Goal: Task Accomplishment & Management: Use online tool/utility

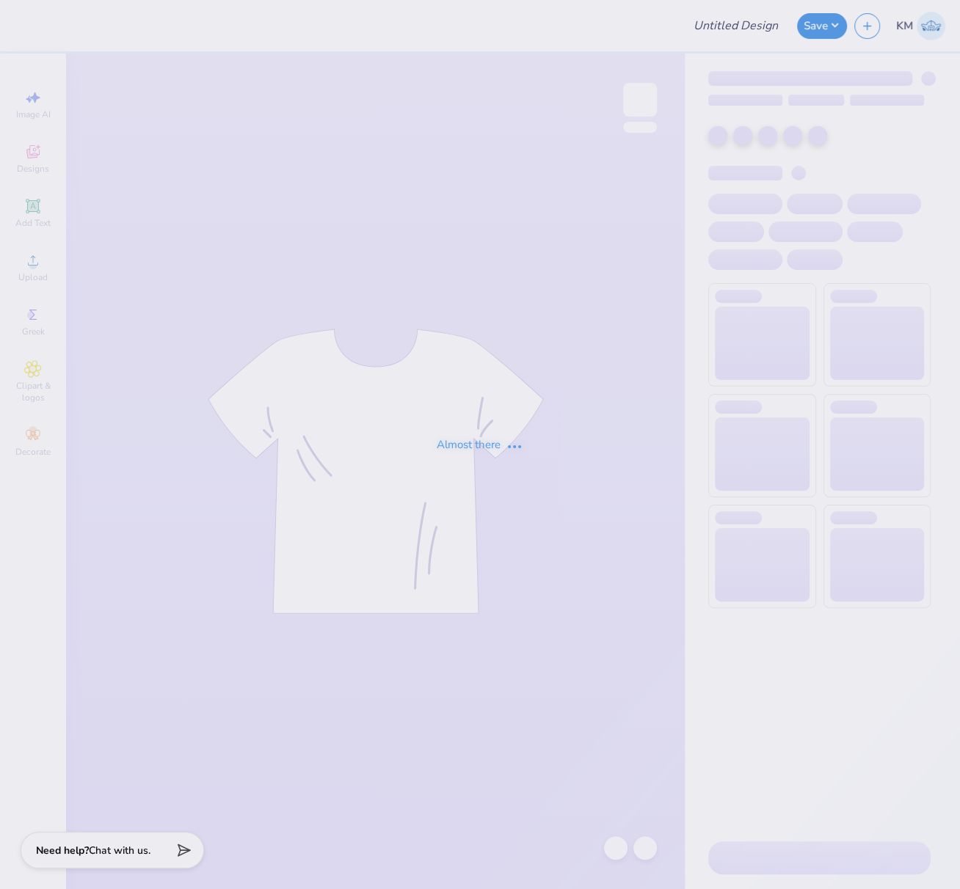
type input "FPS239299"
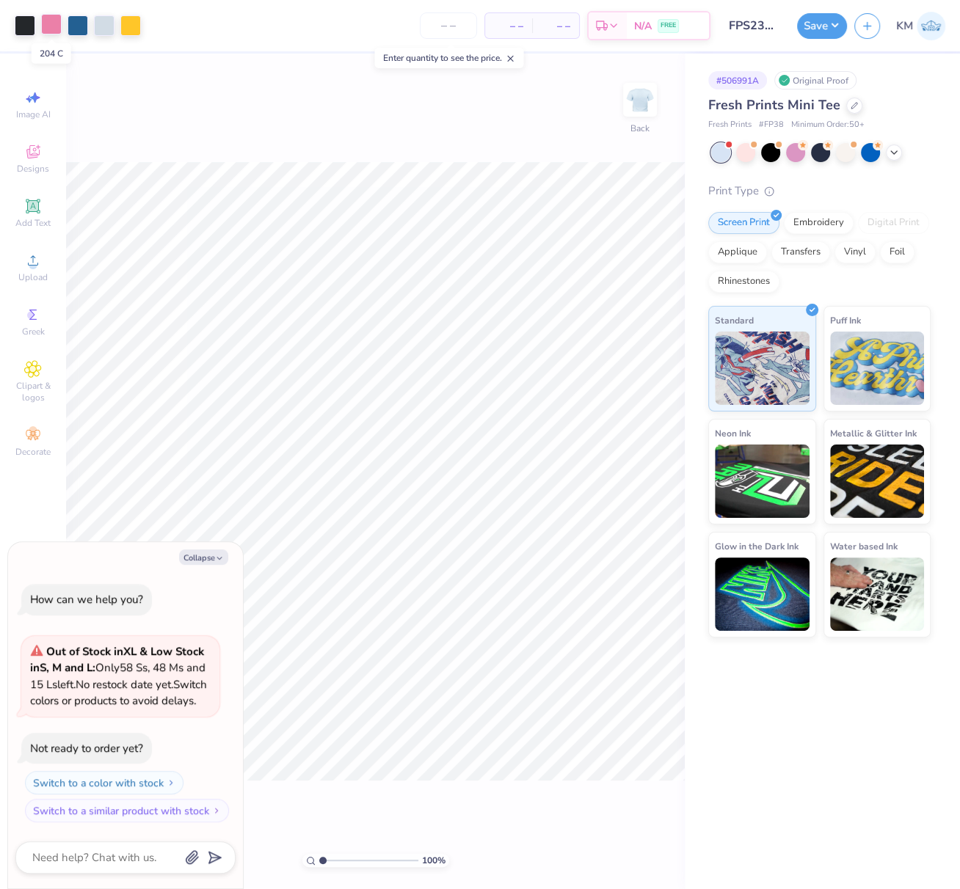
click at [44, 23] on div at bounding box center [51, 24] width 21 height 21
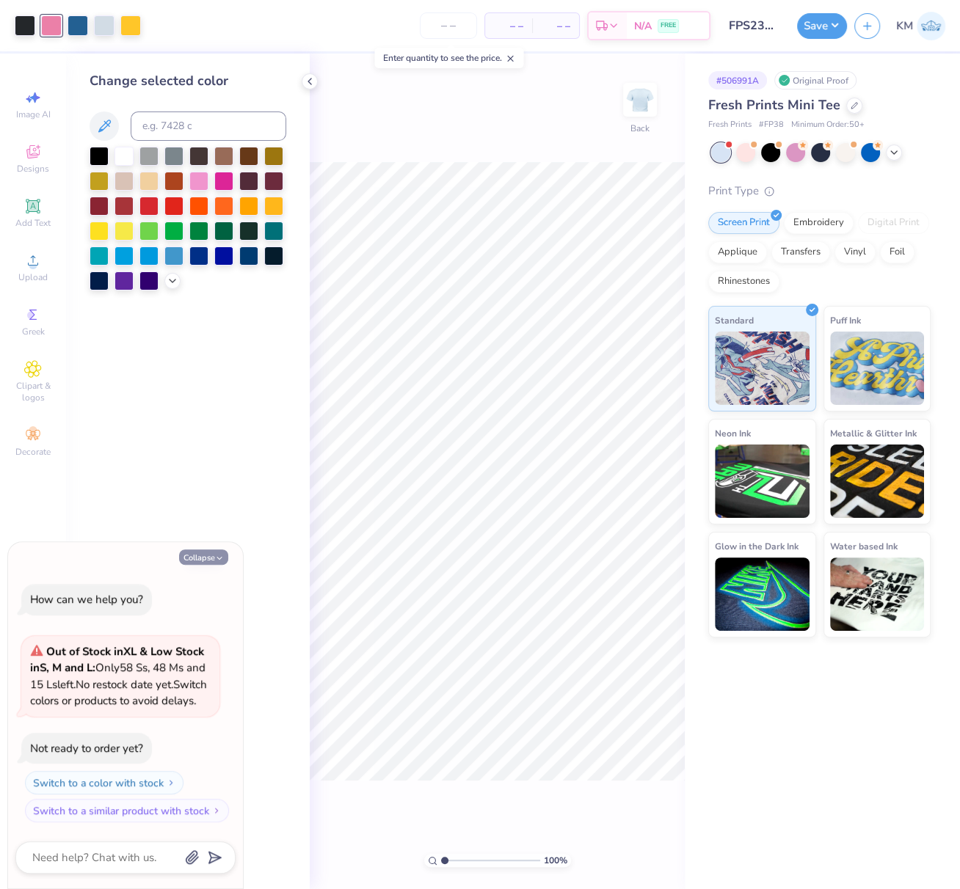
click at [215, 554] on icon "button" at bounding box center [219, 558] width 9 height 9
type textarea "x"
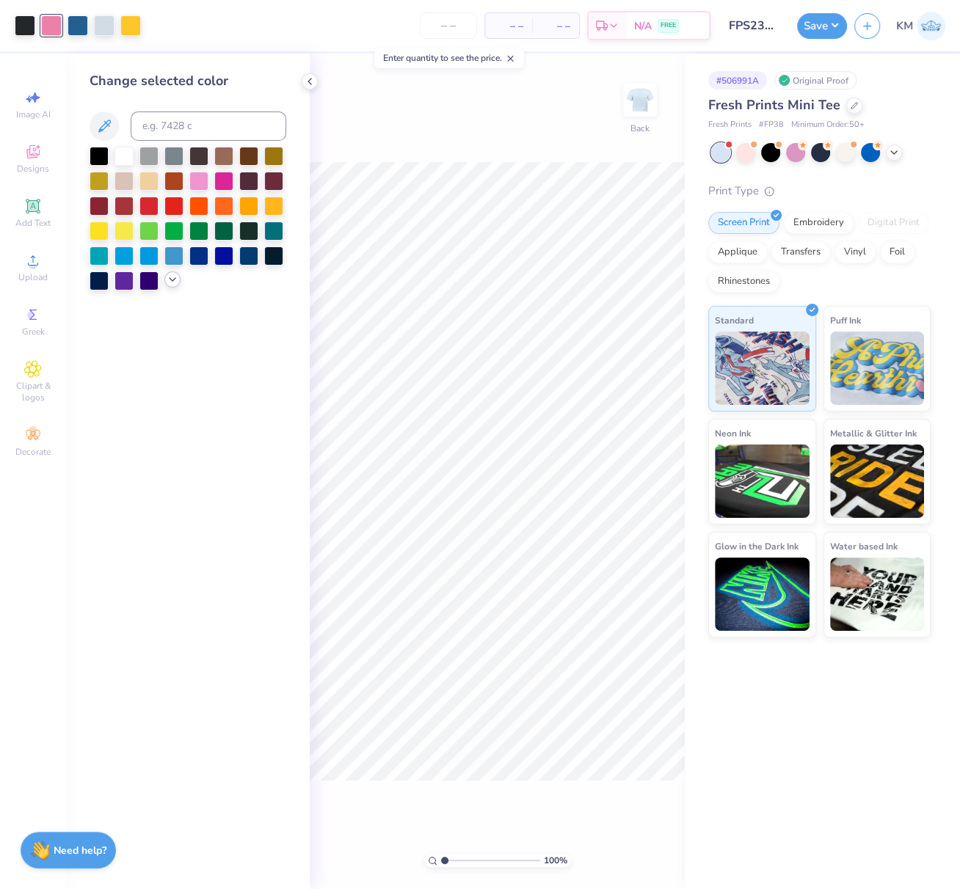
click at [171, 281] on icon at bounding box center [173, 280] width 12 height 12
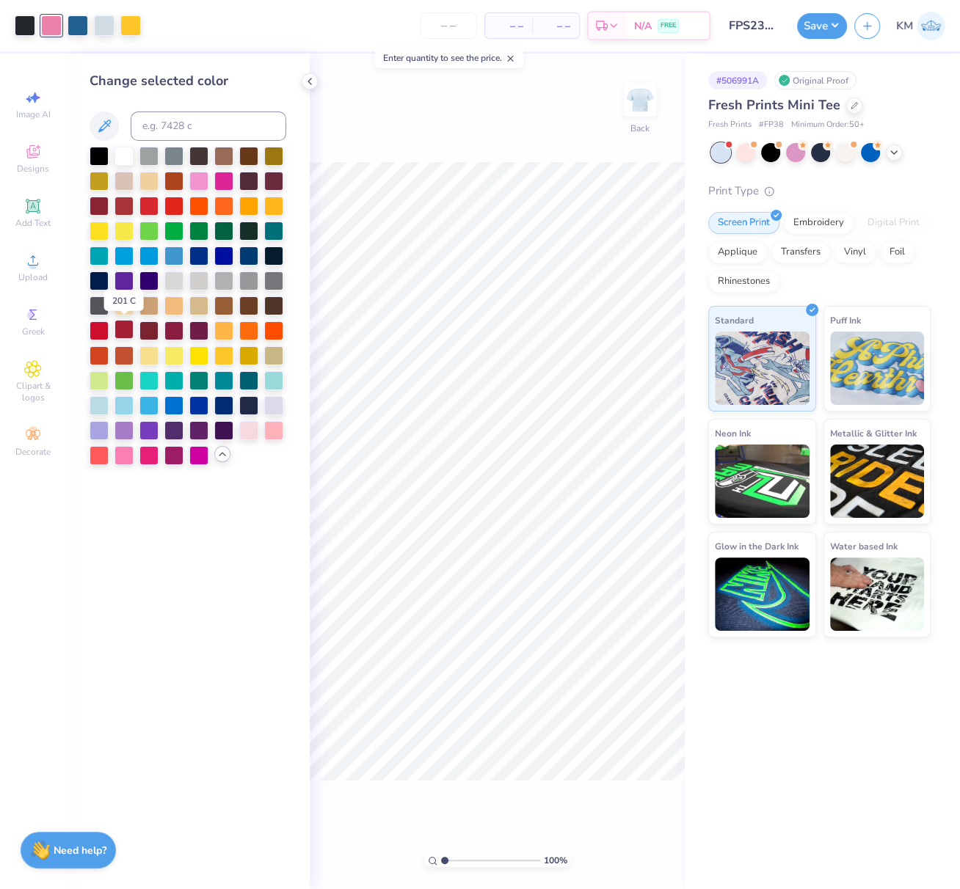
click at [123, 324] on div at bounding box center [123, 329] width 19 height 19
click at [135, 26] on div at bounding box center [130, 24] width 21 height 21
click at [248, 352] on div at bounding box center [248, 355] width 19 height 19
click at [39, 19] on div at bounding box center [78, 25] width 126 height 21
click at [45, 23] on div at bounding box center [51, 24] width 21 height 21
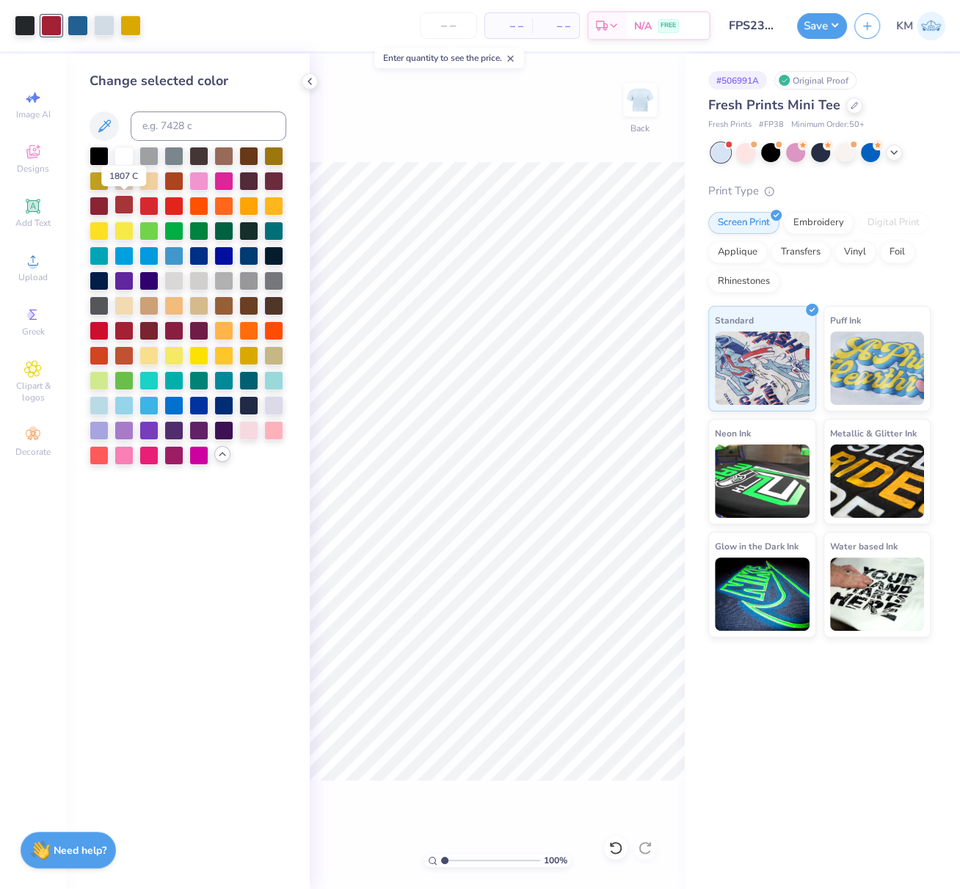
click at [125, 197] on div at bounding box center [123, 204] width 19 height 19
click at [128, 23] on div at bounding box center [130, 24] width 21 height 21
click at [123, 305] on div at bounding box center [123, 305] width 19 height 19
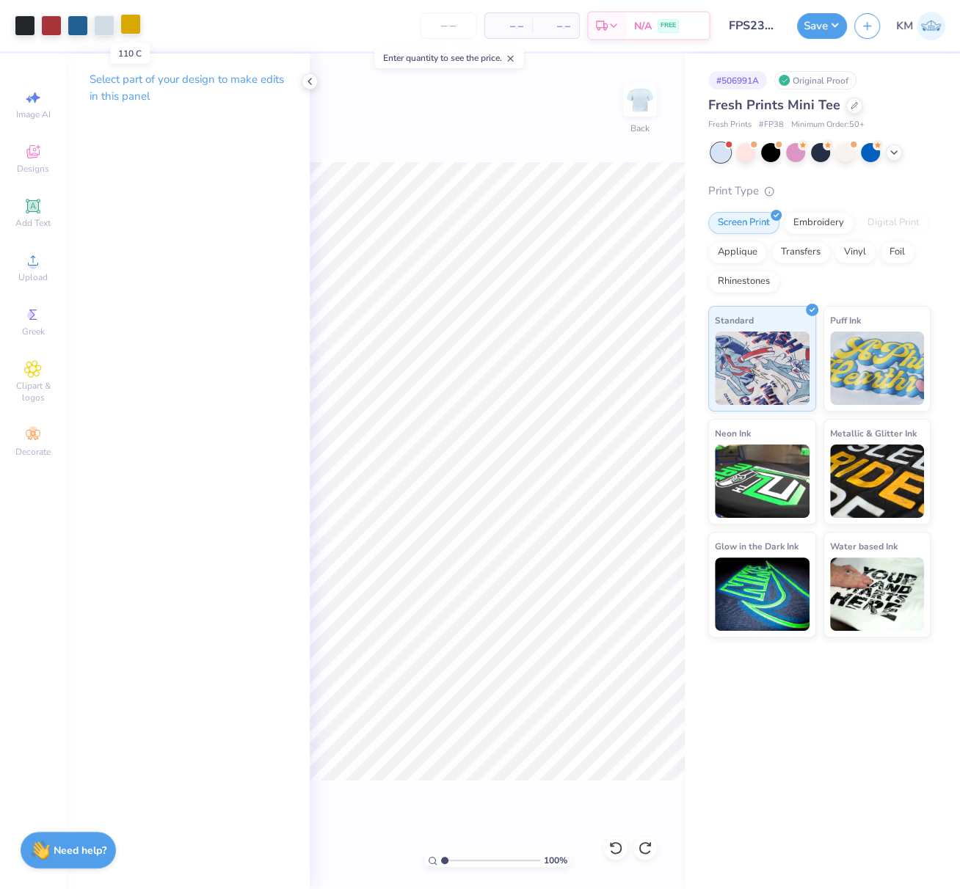
click at [132, 25] on div at bounding box center [130, 24] width 21 height 21
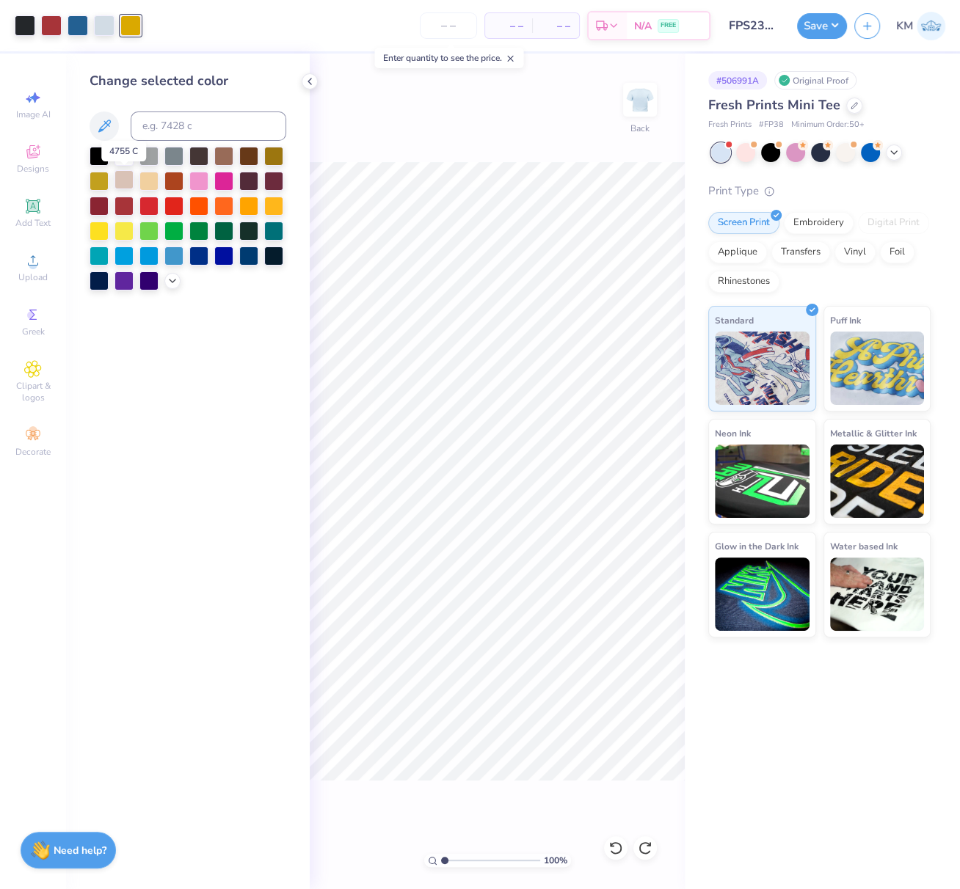
click at [122, 174] on div at bounding box center [123, 179] width 19 height 19
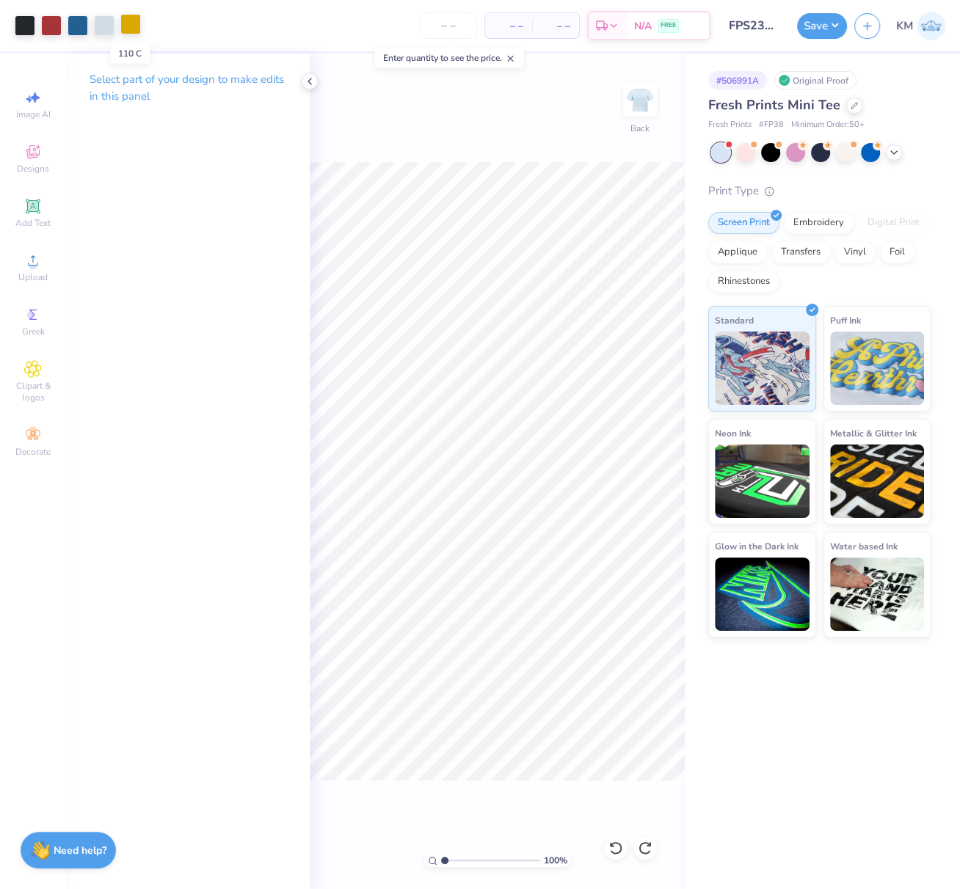
click at [130, 25] on div at bounding box center [130, 24] width 21 height 21
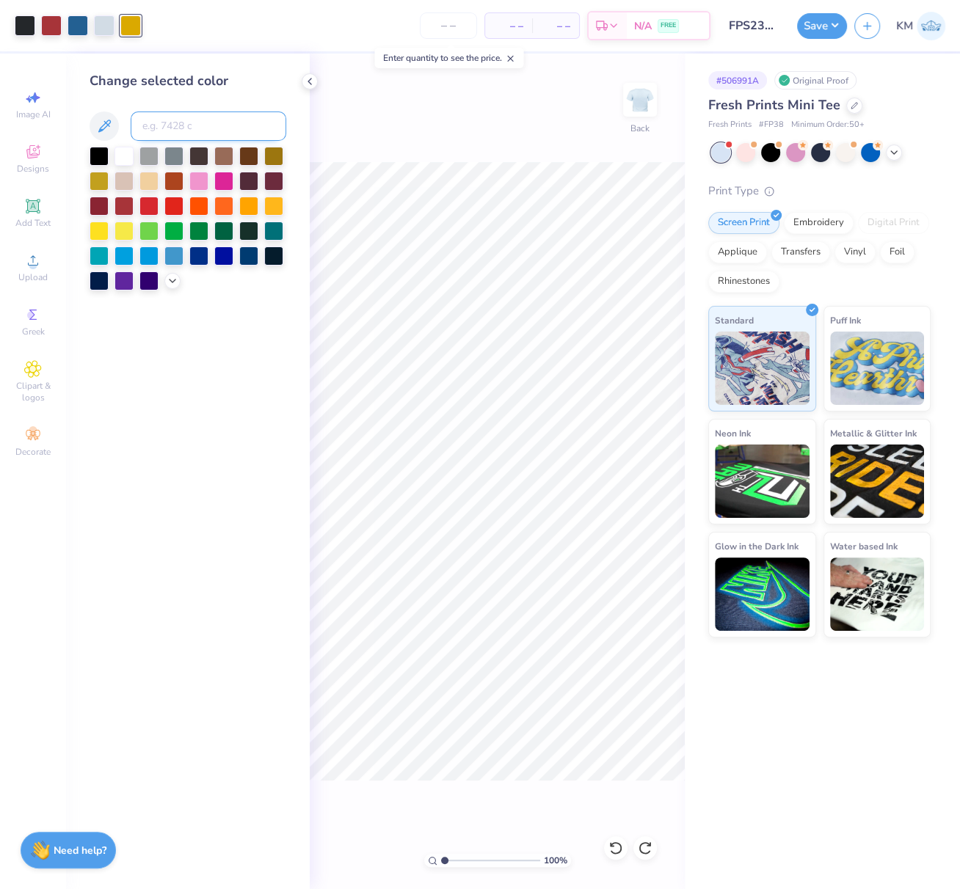
click at [157, 135] on input at bounding box center [209, 126] width 156 height 29
type input "642"
click at [124, 17] on div at bounding box center [130, 24] width 21 height 21
click at [171, 275] on icon at bounding box center [173, 280] width 12 height 12
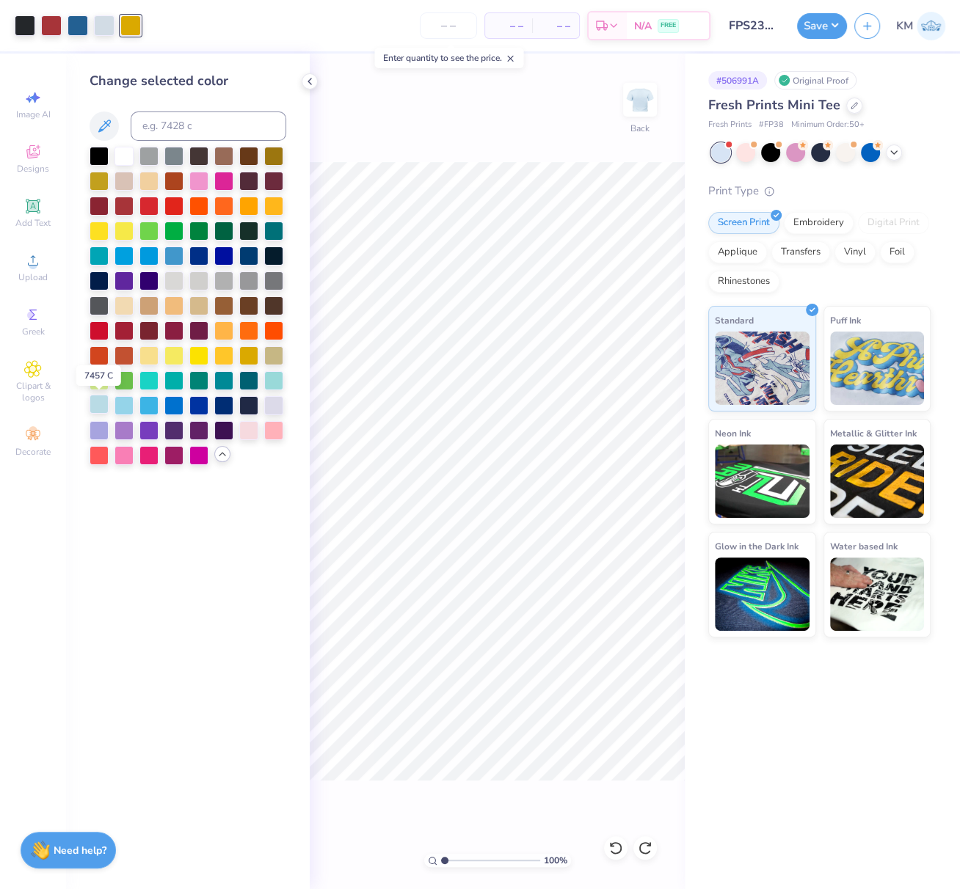
click at [98, 402] on div at bounding box center [98, 404] width 19 height 19
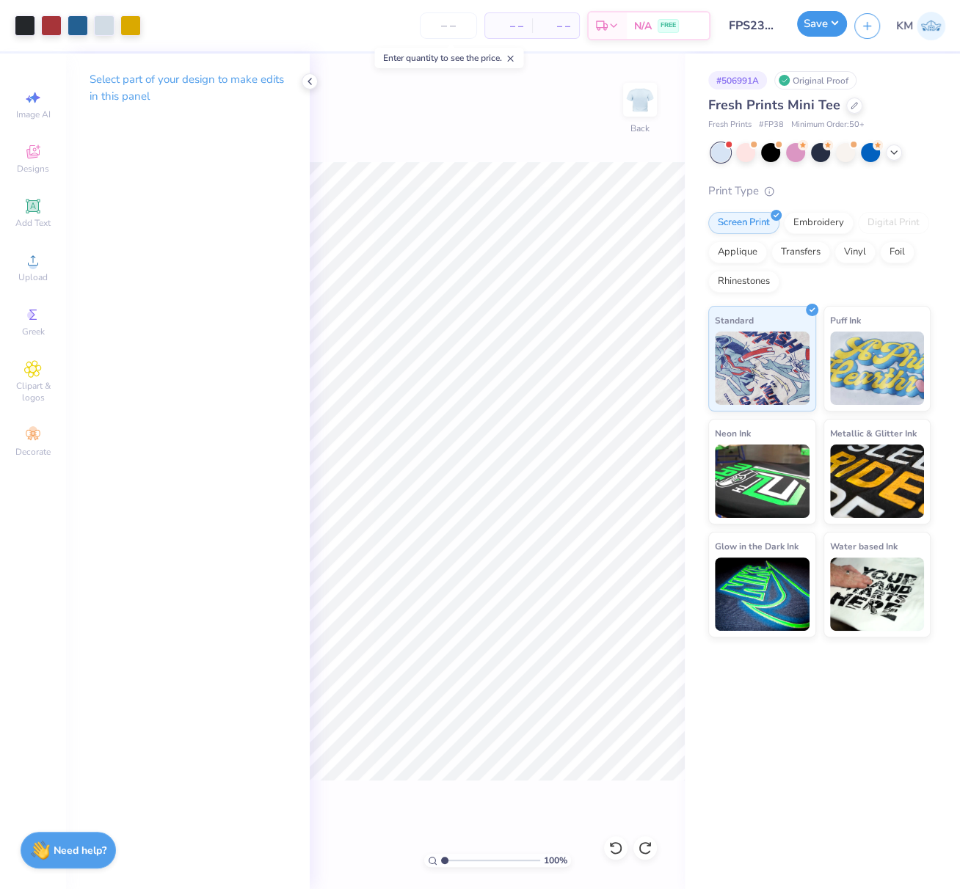
click at [830, 23] on button "Save" at bounding box center [822, 24] width 50 height 26
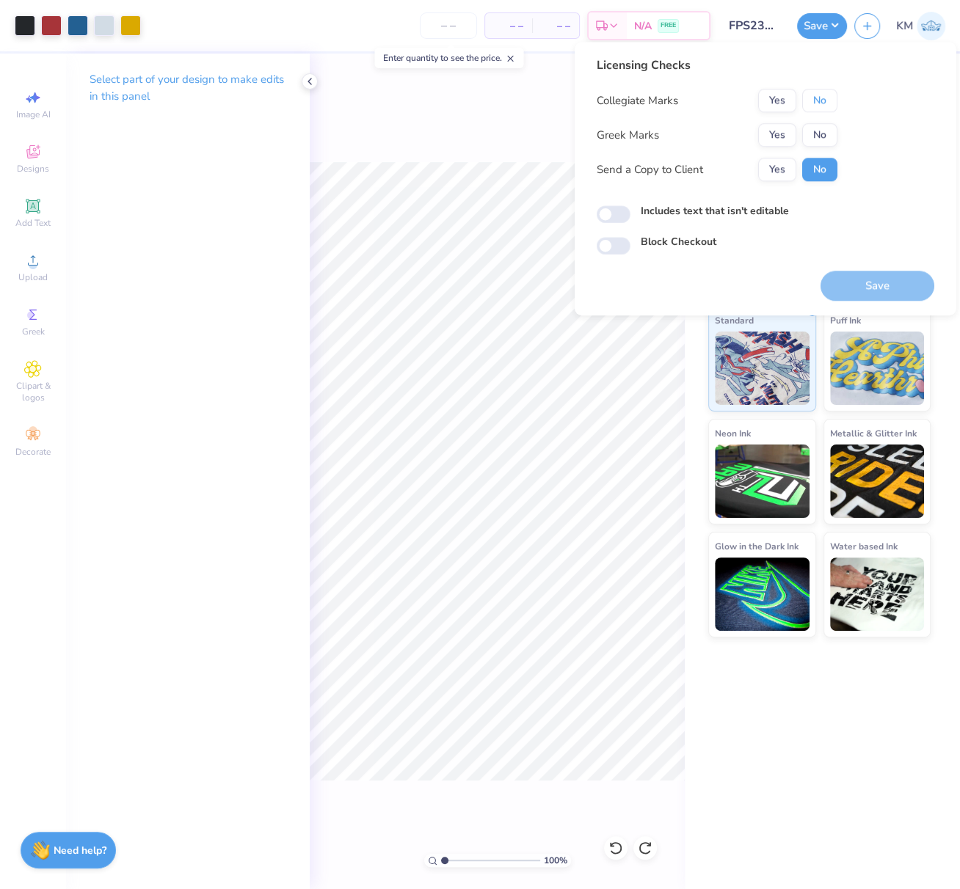
drag, startPoint x: 816, startPoint y: 105, endPoint x: 796, endPoint y: 122, distance: 26.6
click at [816, 104] on button "No" at bounding box center [819, 100] width 35 height 23
click at [775, 132] on button "Yes" at bounding box center [777, 134] width 38 height 23
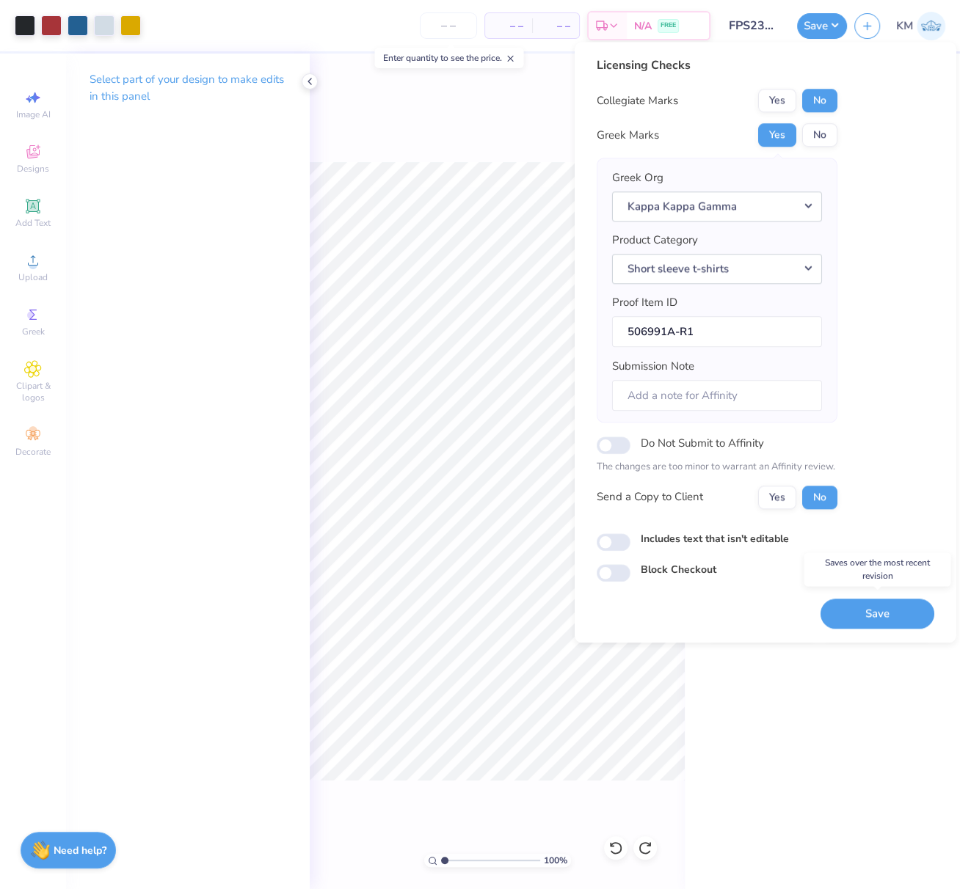
click at [882, 610] on button "Save" at bounding box center [877, 614] width 114 height 30
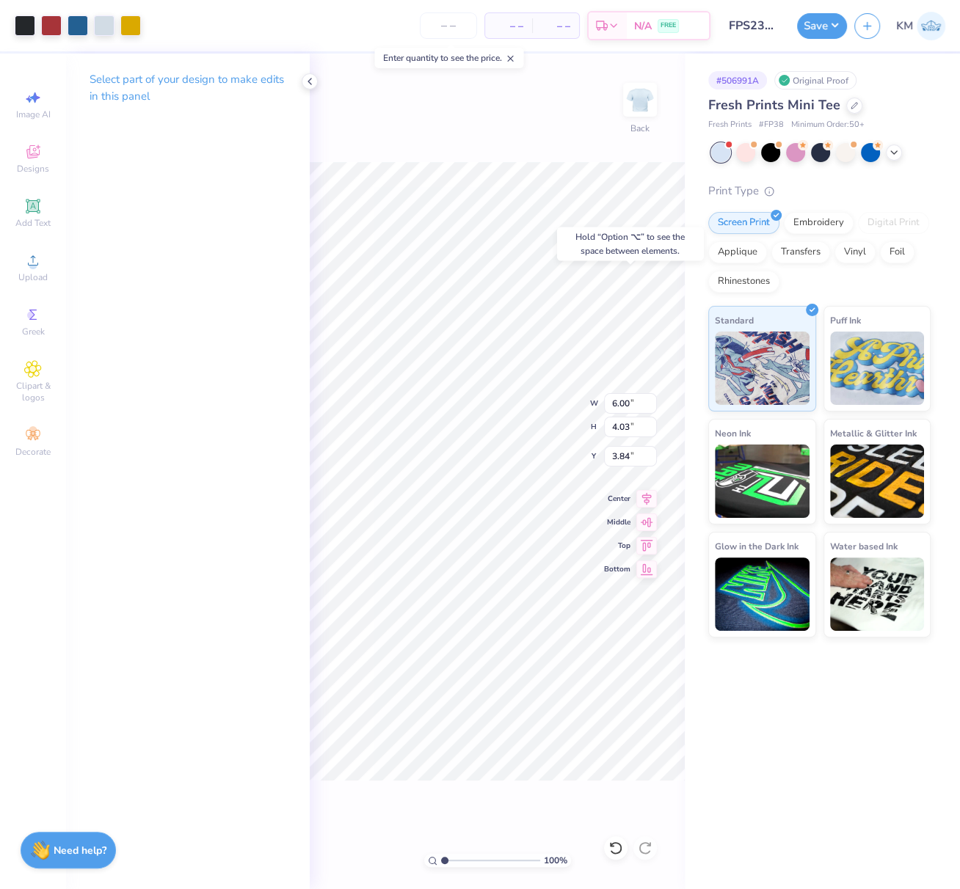
type input "2.50"
click at [35, 272] on span "Upload" at bounding box center [32, 277] width 29 height 12
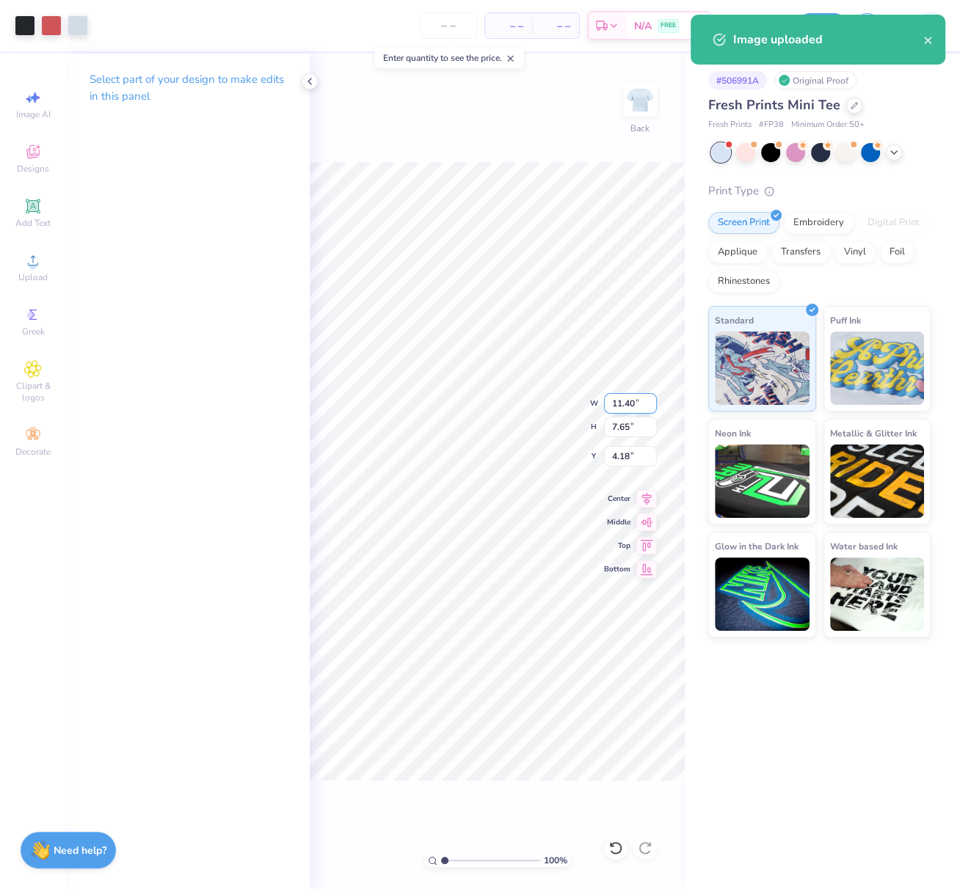
drag, startPoint x: 635, startPoint y: 403, endPoint x: 603, endPoint y: 400, distance: 31.7
click at [610, 401] on input "11.40" at bounding box center [630, 403] width 53 height 21
type input "6.00"
type input "4.03"
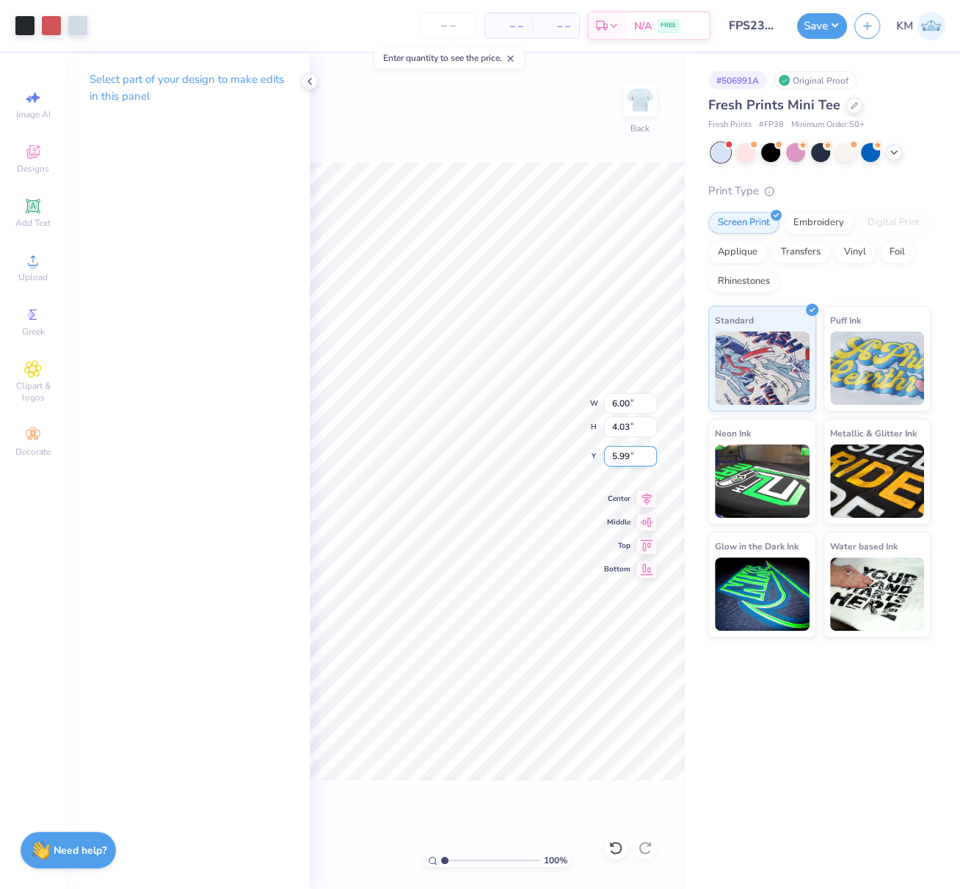
drag, startPoint x: 629, startPoint y: 454, endPoint x: 606, endPoint y: 458, distance: 23.8
click at [611, 453] on input "5.99" at bounding box center [630, 456] width 53 height 21
type input "3.00"
click at [515, 754] on li "Send to Back" at bounding box center [526, 762] width 115 height 29
click at [602, 453] on div "100 % Back W 6.00 6.00 " H 4.03 4.03 " Y 3.00 3.00 " Center Middle Top Bottom" at bounding box center [497, 472] width 375 height 836
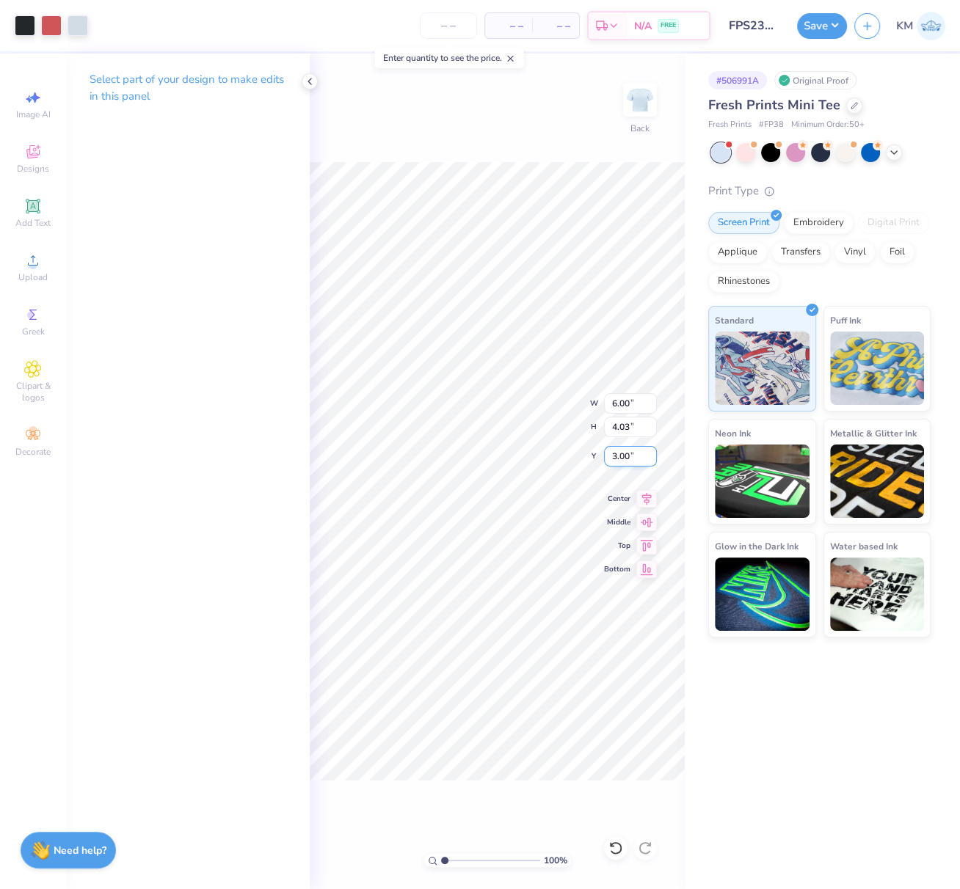
click at [606, 456] on input "3.00" at bounding box center [630, 456] width 53 height 21
type input "2.50"
drag, startPoint x: 648, startPoint y: 497, endPoint x: 639, endPoint y: 497, distance: 9.5
click at [648, 497] on icon at bounding box center [647, 497] width 10 height 12
click at [827, 29] on button "Save" at bounding box center [822, 24] width 50 height 26
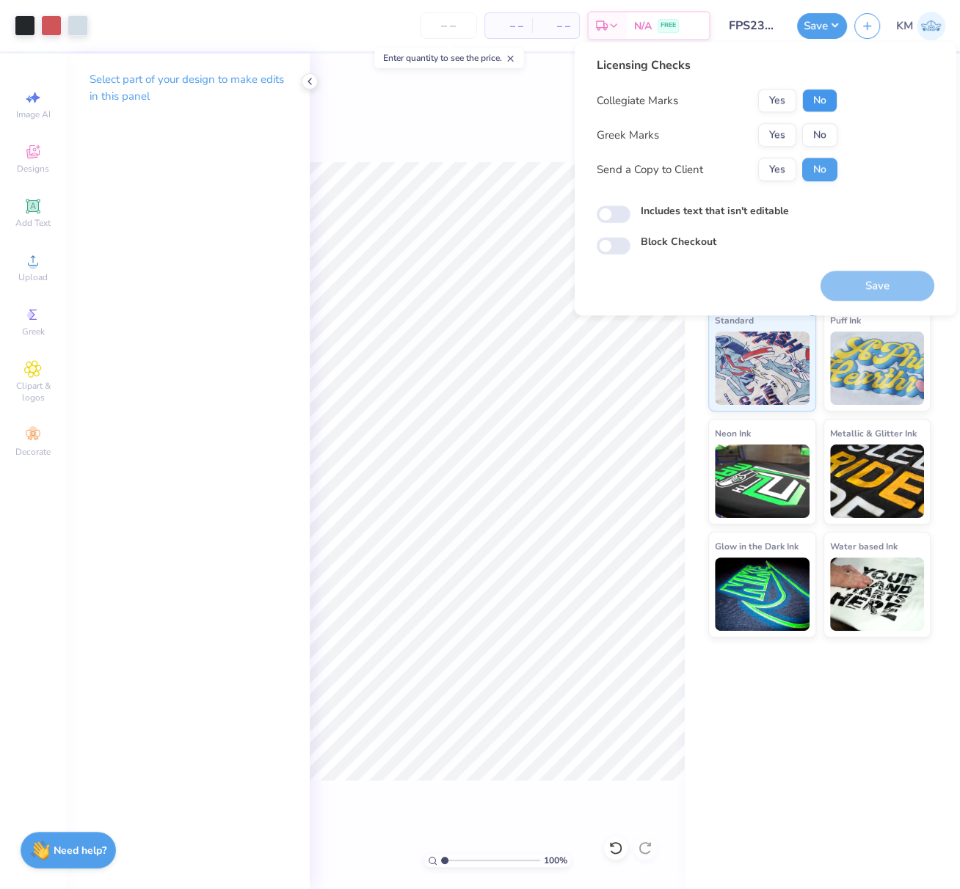
click at [824, 103] on button "No" at bounding box center [819, 100] width 35 height 23
click at [783, 132] on button "Yes" at bounding box center [777, 134] width 38 height 23
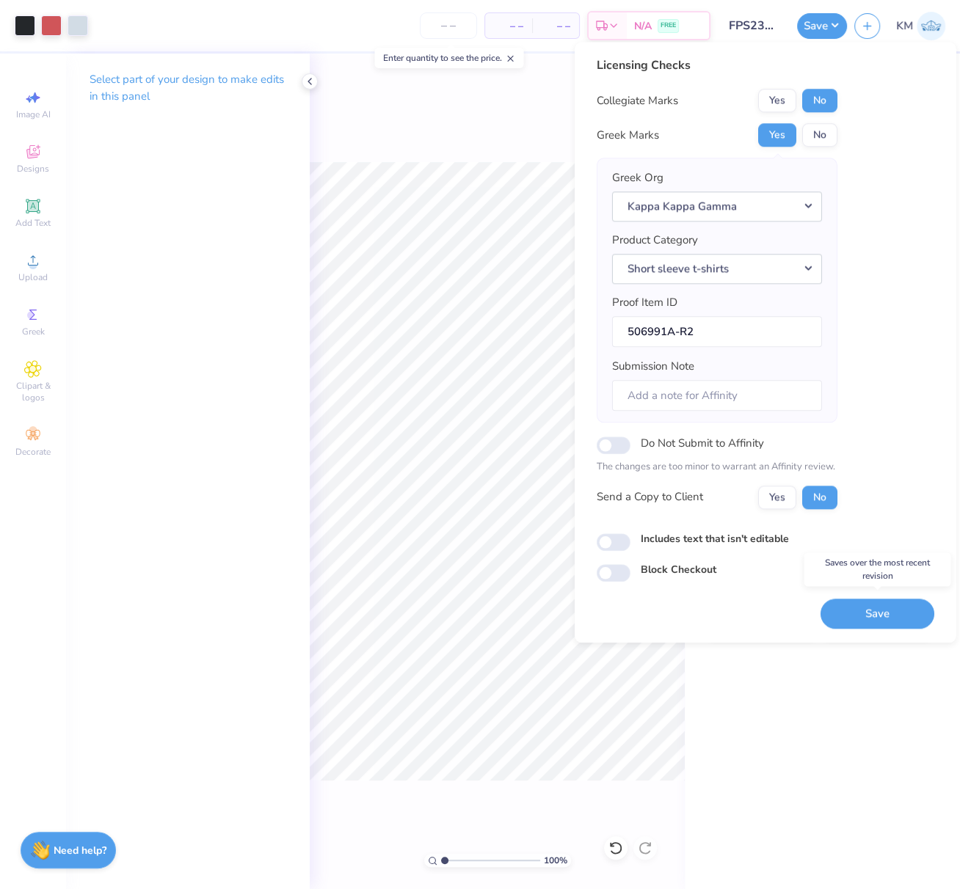
drag, startPoint x: 884, startPoint y: 607, endPoint x: 363, endPoint y: 4, distance: 796.2
click at [882, 609] on button "Save" at bounding box center [877, 614] width 114 height 30
drag, startPoint x: 731, startPoint y: 26, endPoint x: 783, endPoint y: 26, distance: 51.4
click at [782, 26] on input "FPS239299" at bounding box center [753, 25] width 72 height 29
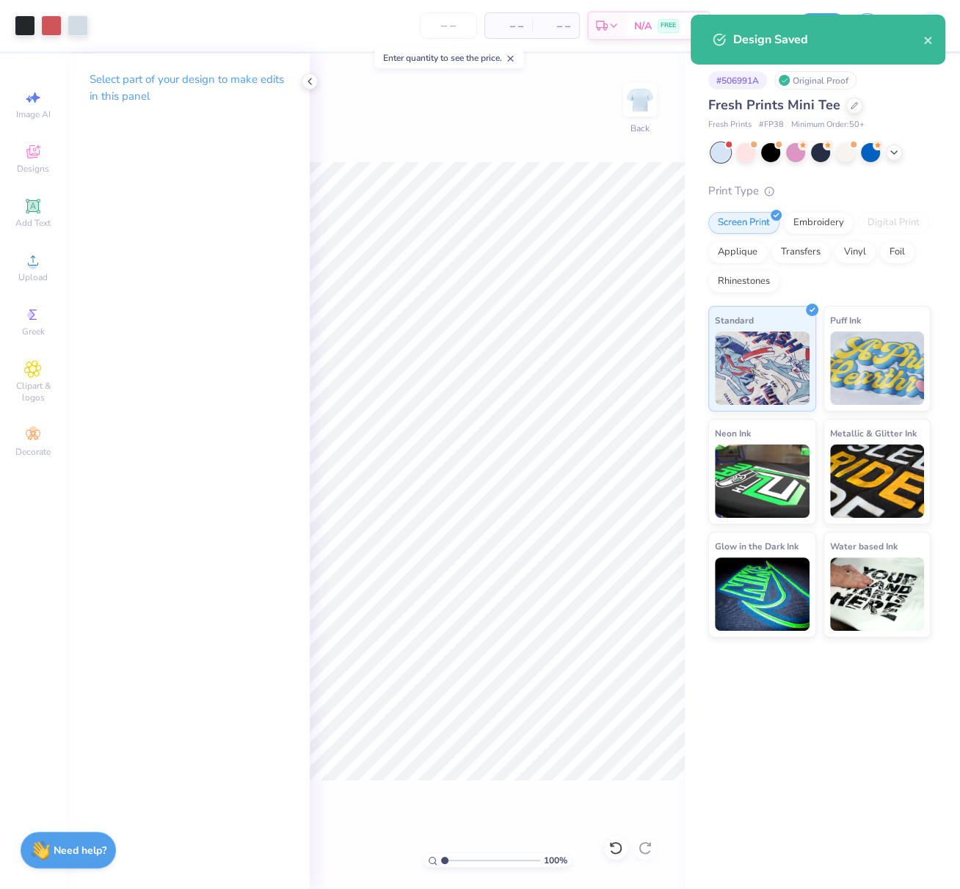
scroll to position [0, 0]
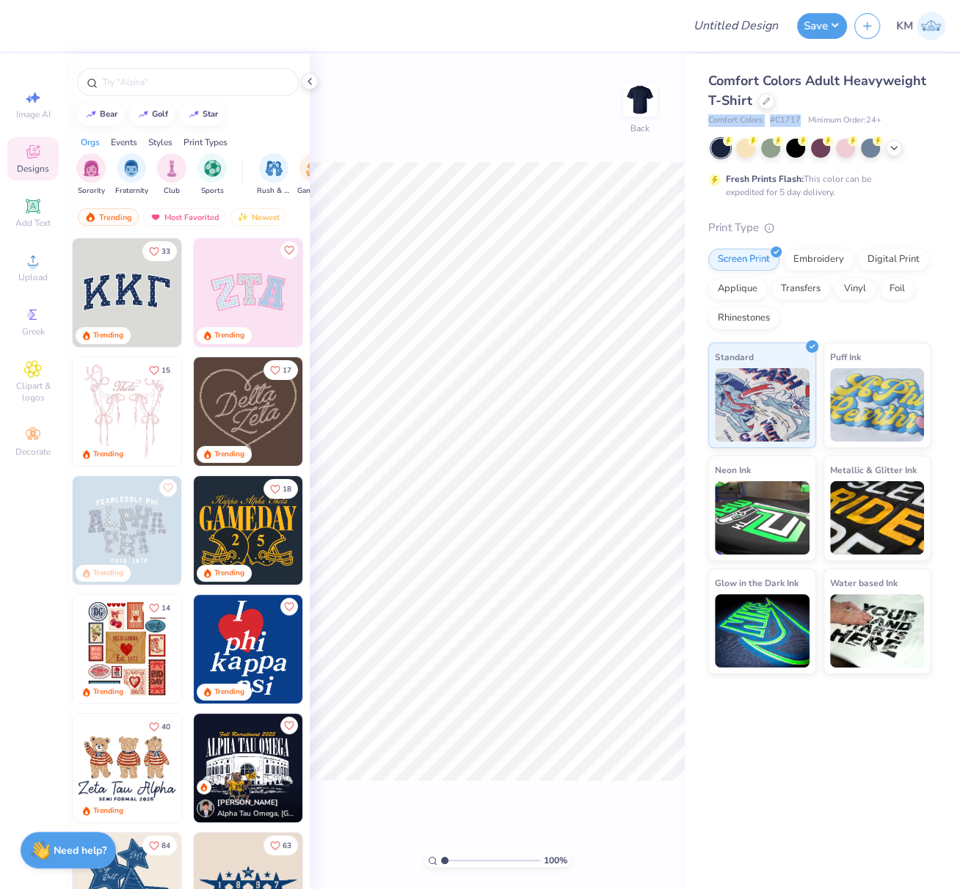
drag, startPoint x: 723, startPoint y: 120, endPoint x: 799, endPoint y: 118, distance: 76.3
click at [799, 119] on div "Comfort Colors # C1717 Minimum Order: 24 +" at bounding box center [819, 120] width 222 height 12
copy div "Comfort Colors # C1717"
click at [37, 282] on span "Upload" at bounding box center [32, 277] width 29 height 12
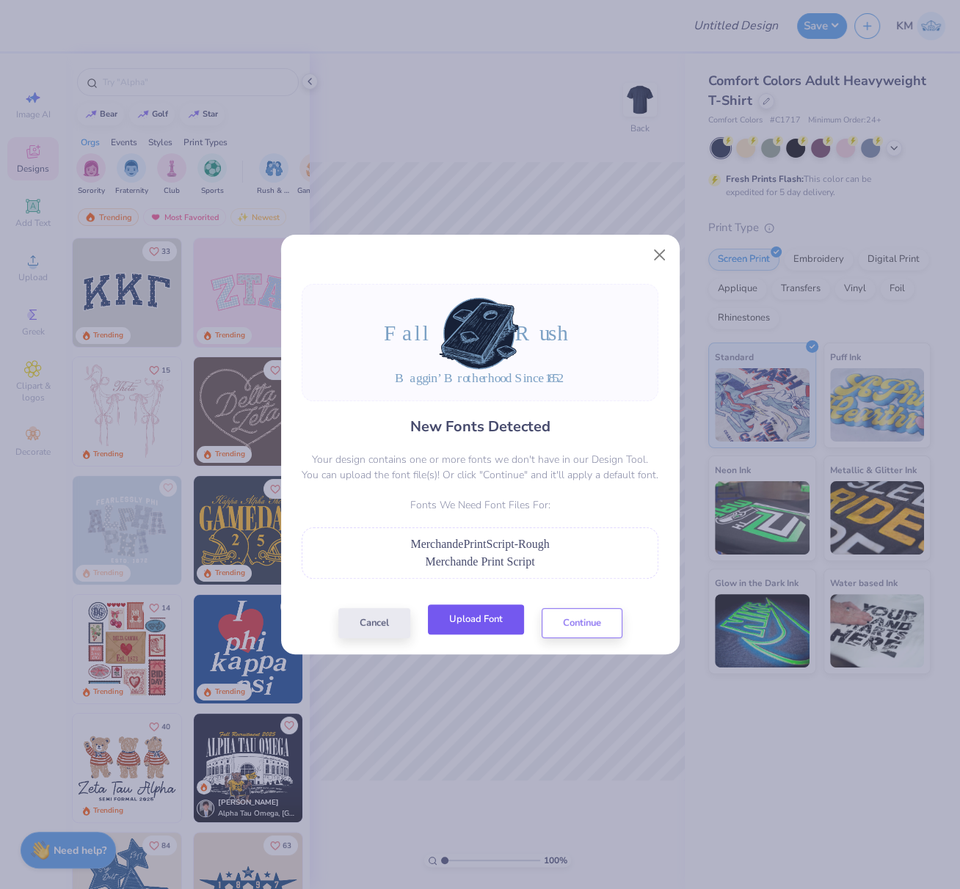
click at [464, 620] on button "Upload Font" at bounding box center [476, 619] width 96 height 30
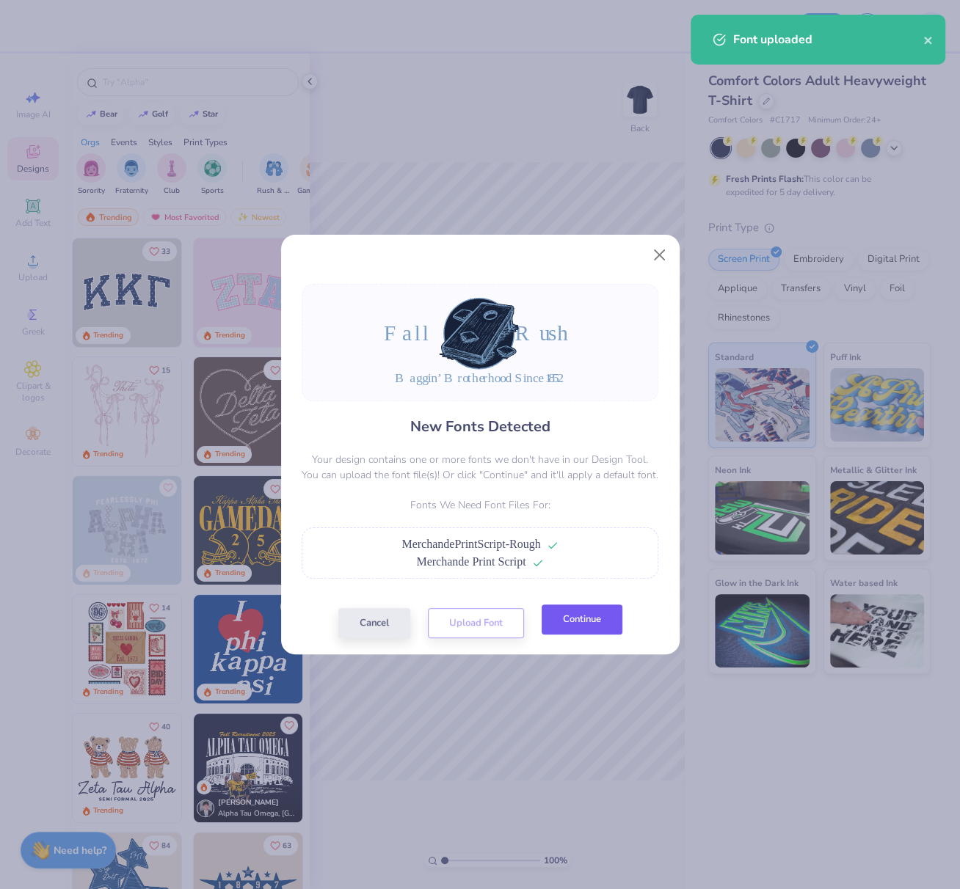
click at [607, 621] on button "Continue" at bounding box center [581, 619] width 81 height 30
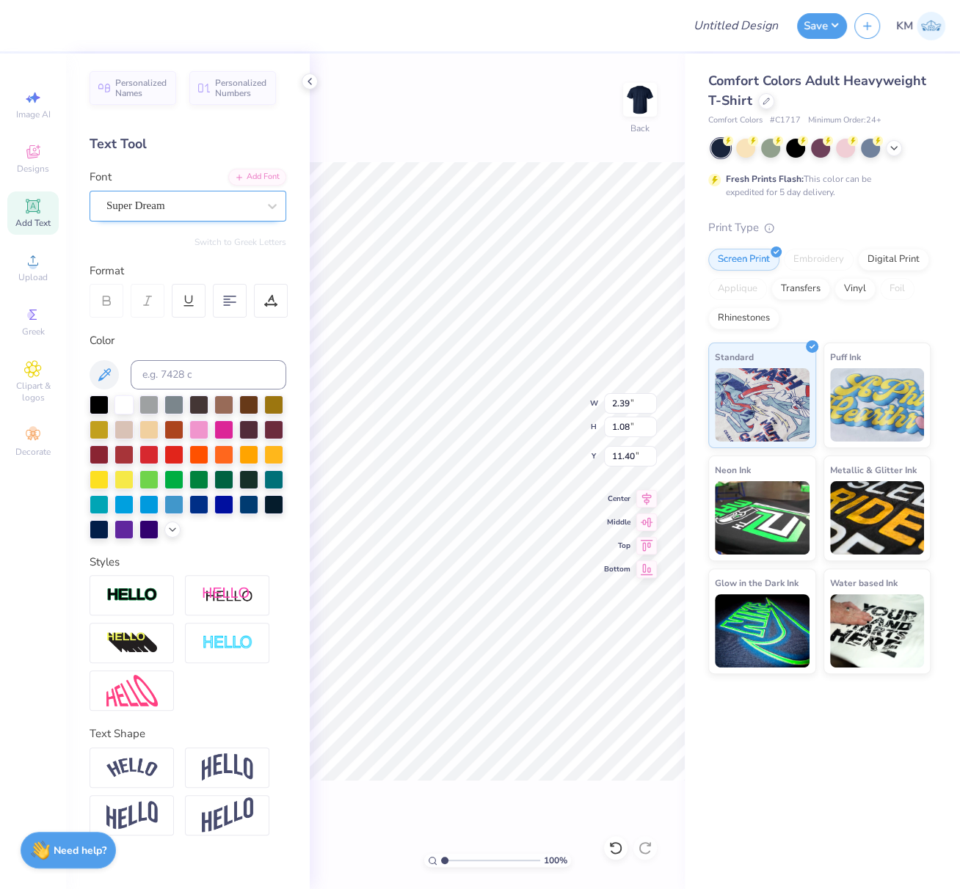
click at [174, 194] on div "Super Dream" at bounding box center [187, 206] width 197 height 31
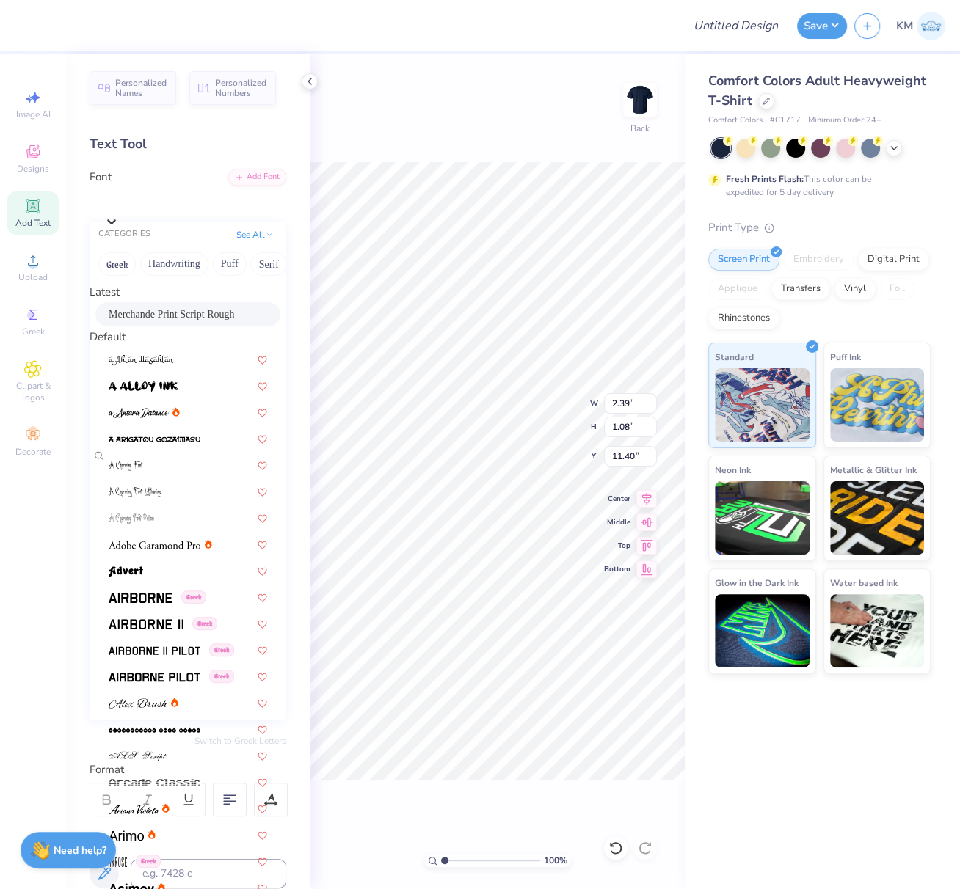
click at [165, 322] on span "Merchande Print Script Rough" at bounding box center [171, 314] width 125 height 15
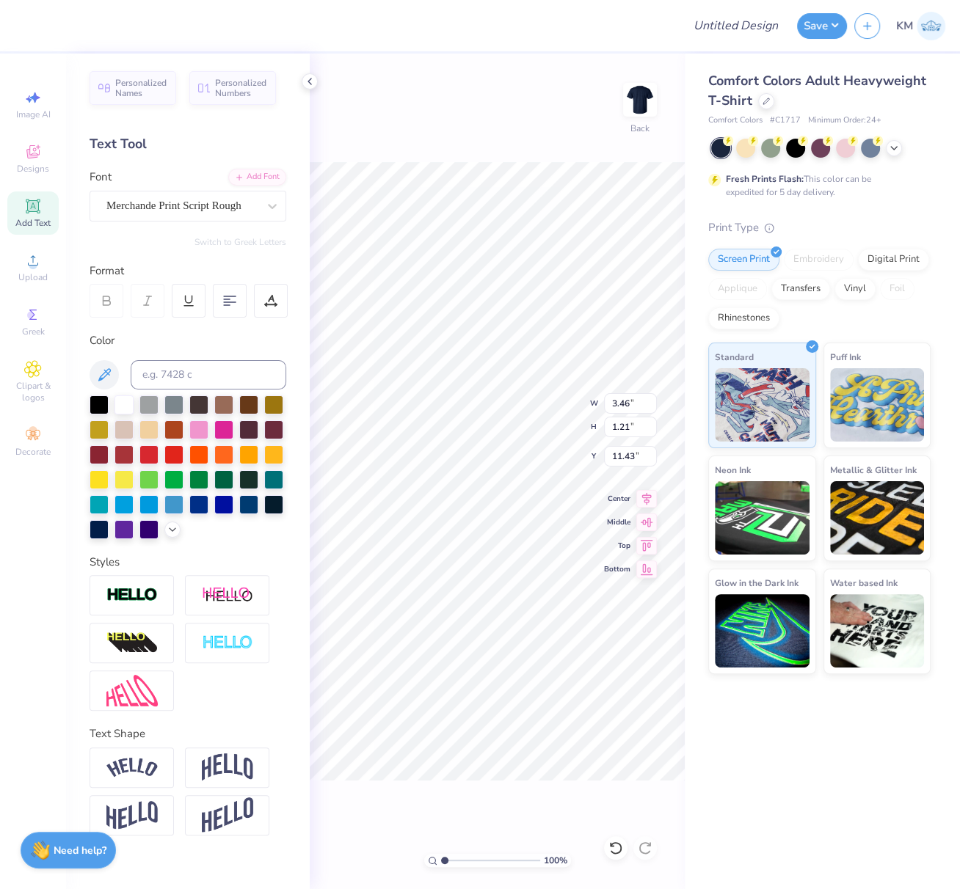
type input "3.46"
type input "1.21"
type input "11.43"
click at [268, 299] on icon at bounding box center [271, 298] width 7 height 7
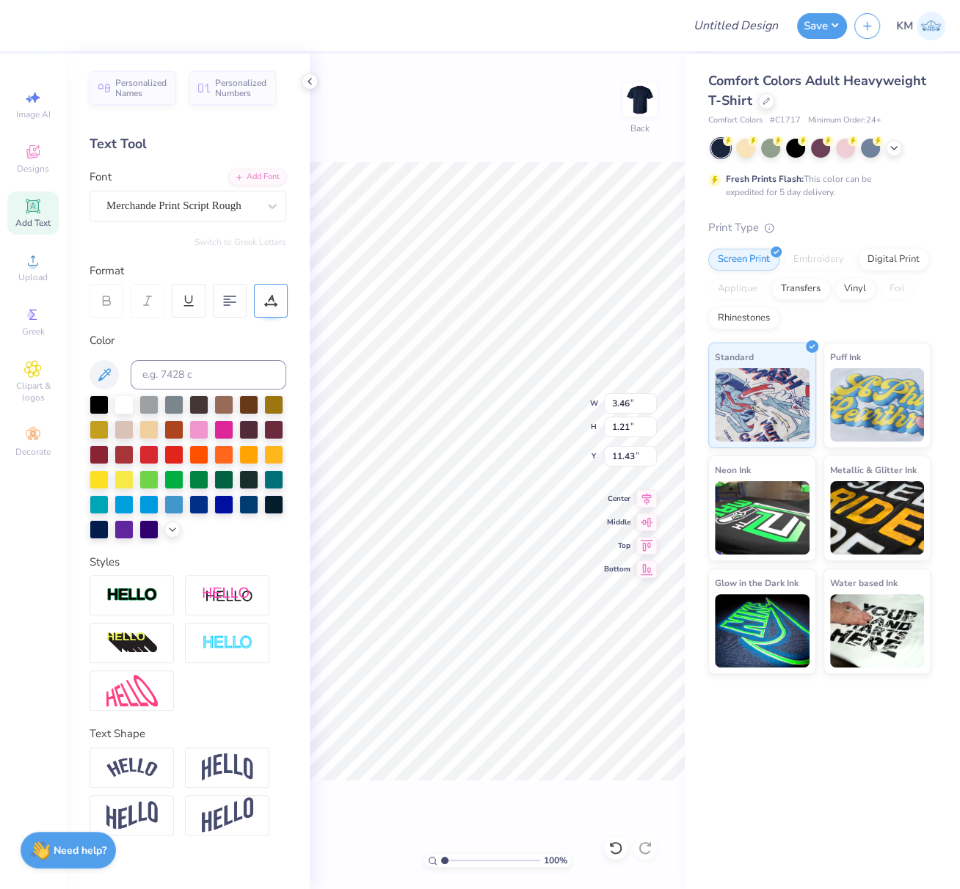
drag, startPoint x: 268, startPoint y: 305, endPoint x: 268, endPoint y: 315, distance: 9.6
click at [268, 305] on icon at bounding box center [270, 300] width 13 height 13
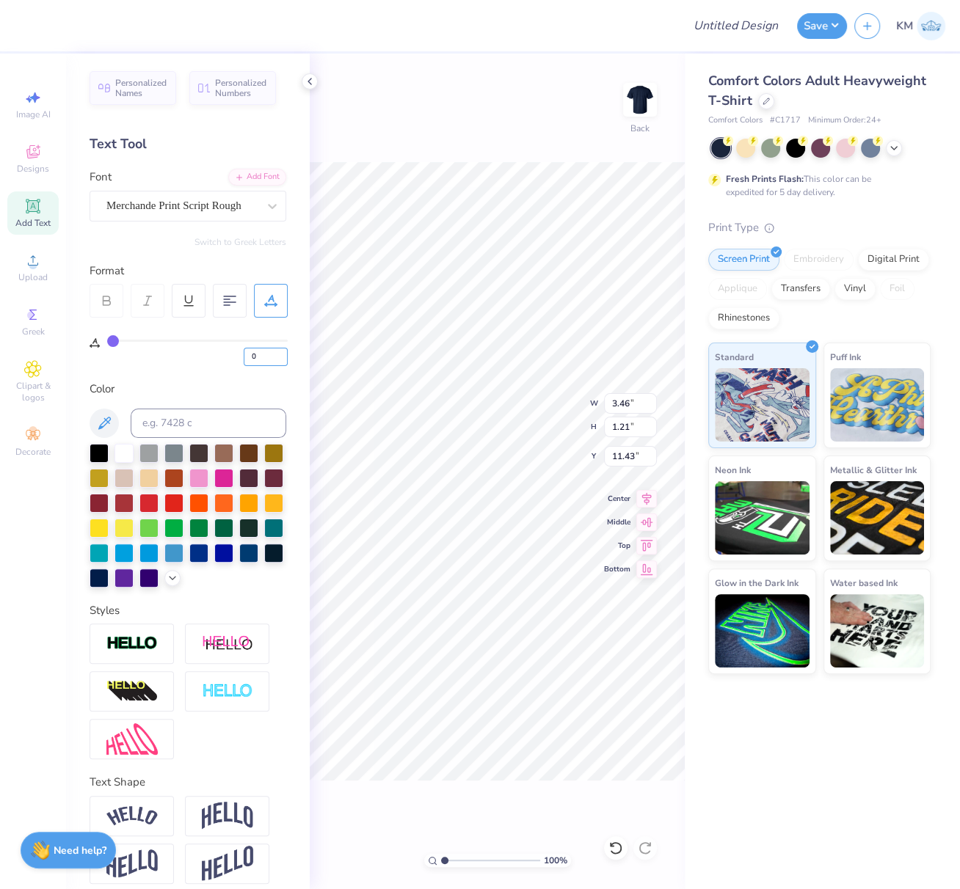
drag, startPoint x: 265, startPoint y: 354, endPoint x: 238, endPoint y: 344, distance: 28.8
click at [235, 348] on div "0" at bounding box center [197, 353] width 180 height 26
type input "10"
type input "3.90"
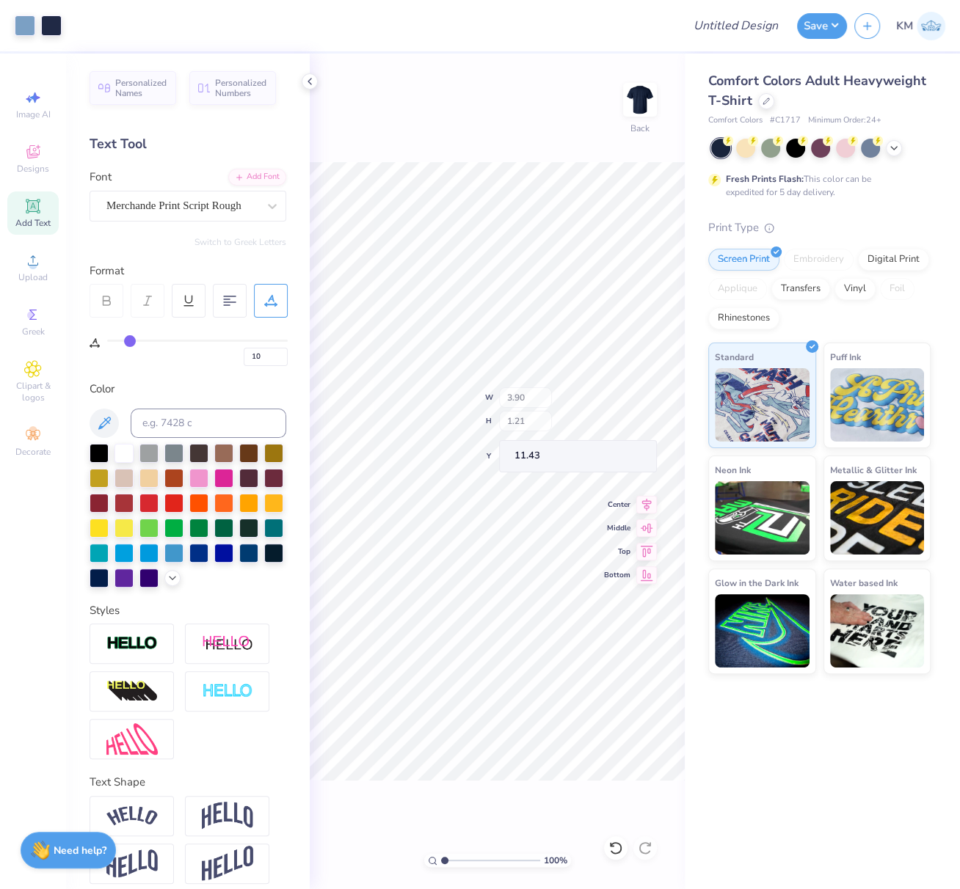
type input "0"
click at [178, 212] on div "Super Dream" at bounding box center [182, 205] width 154 height 23
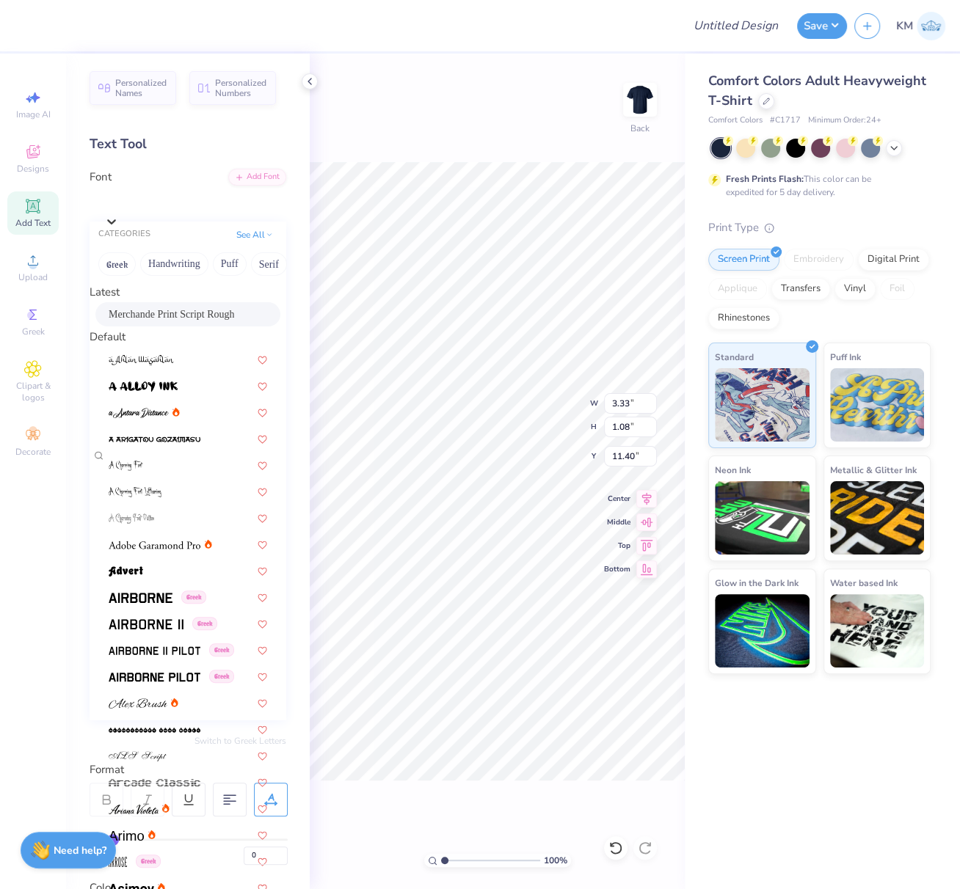
click at [166, 322] on span "Merchande Print Script Rough" at bounding box center [171, 314] width 125 height 15
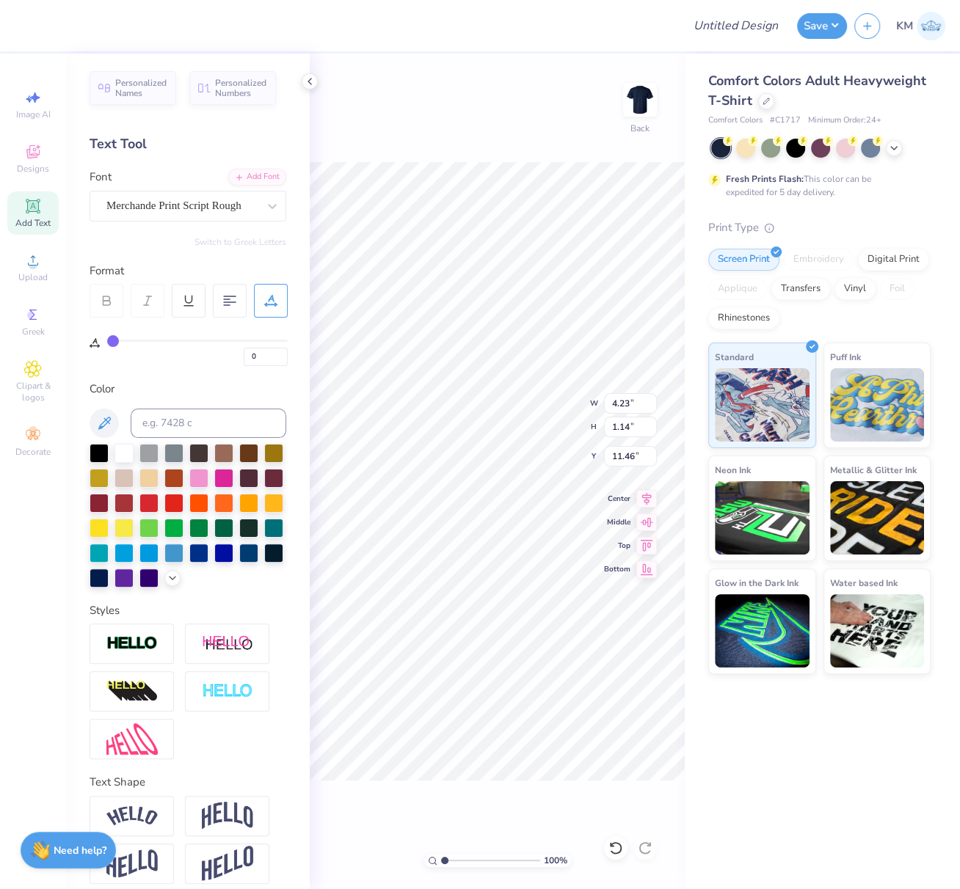
type input "4.23"
type input "1.14"
type input "11.46"
click at [167, 211] on div "Super Dream" at bounding box center [182, 205] width 154 height 23
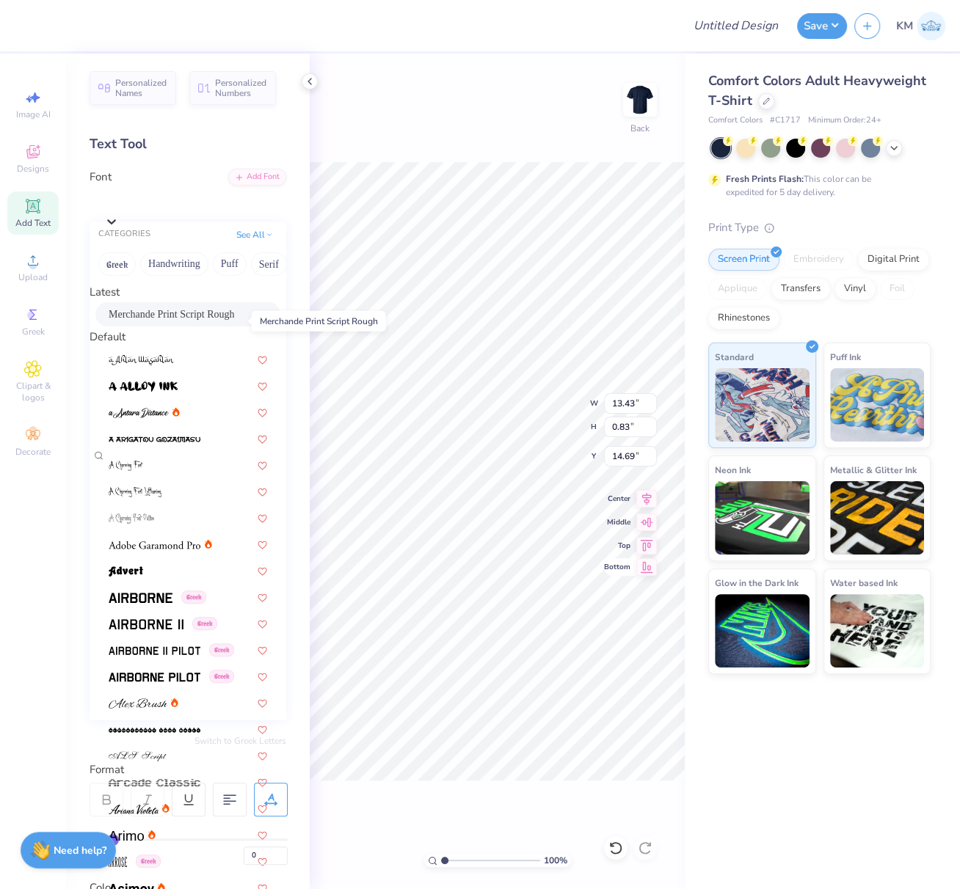
drag, startPoint x: 174, startPoint y: 321, endPoint x: 653, endPoint y: 560, distance: 535.7
click at [173, 321] on span "Merchande Print Script Rough" at bounding box center [171, 314] width 125 height 15
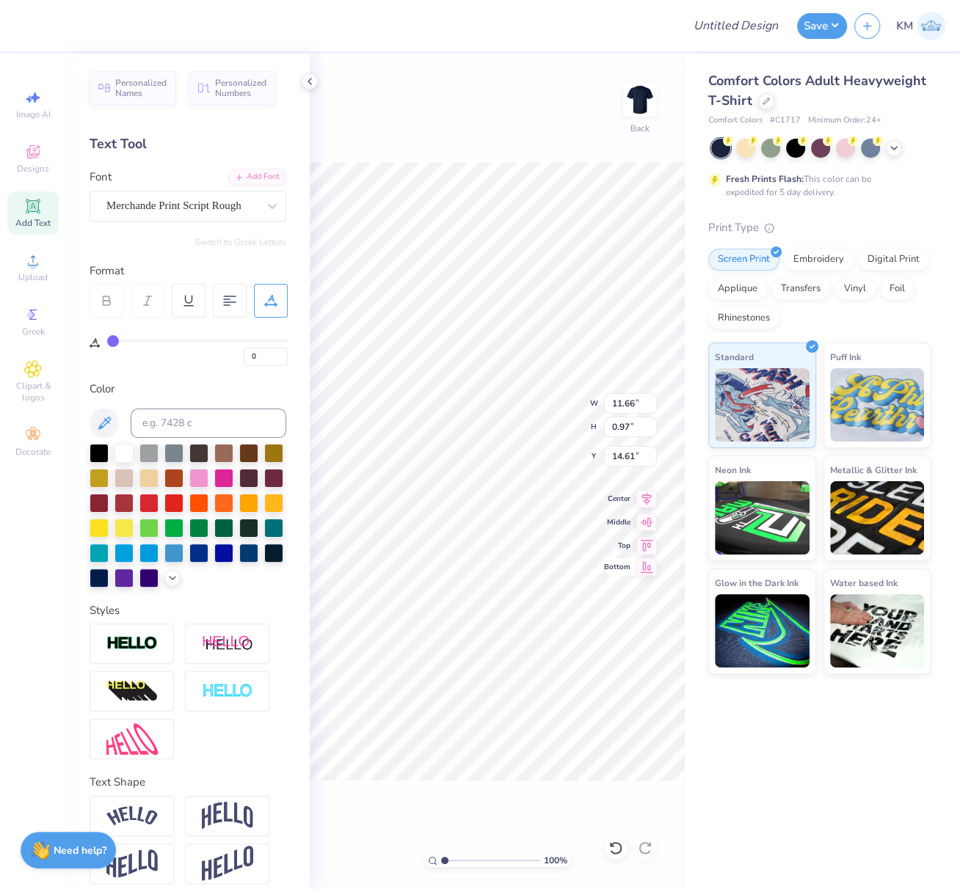
type input "11.66"
type input "0.97"
type input "14.61"
click at [648, 493] on icon at bounding box center [646, 497] width 21 height 18
click at [648, 496] on icon at bounding box center [646, 497] width 21 height 18
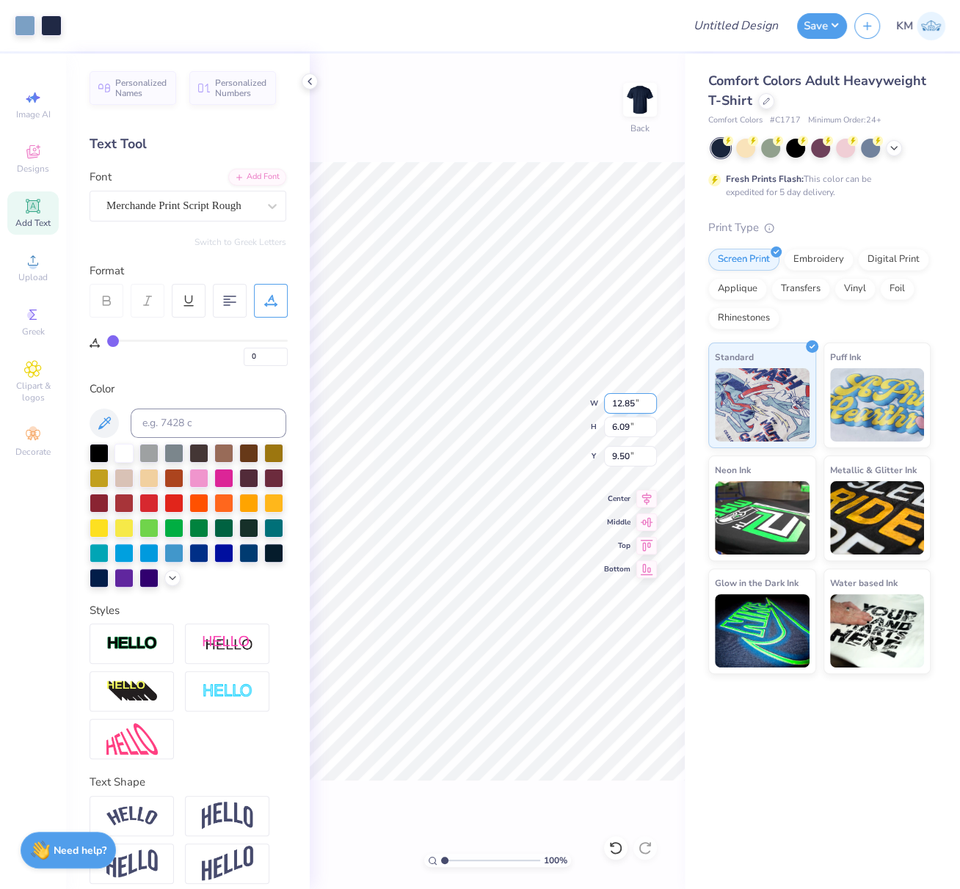
drag, startPoint x: 609, startPoint y: 404, endPoint x: 637, endPoint y: 403, distance: 28.6
click at [637, 403] on input "12.85" at bounding box center [630, 403] width 53 height 21
type input "12.00"
type input "5.69"
type input "9.70"
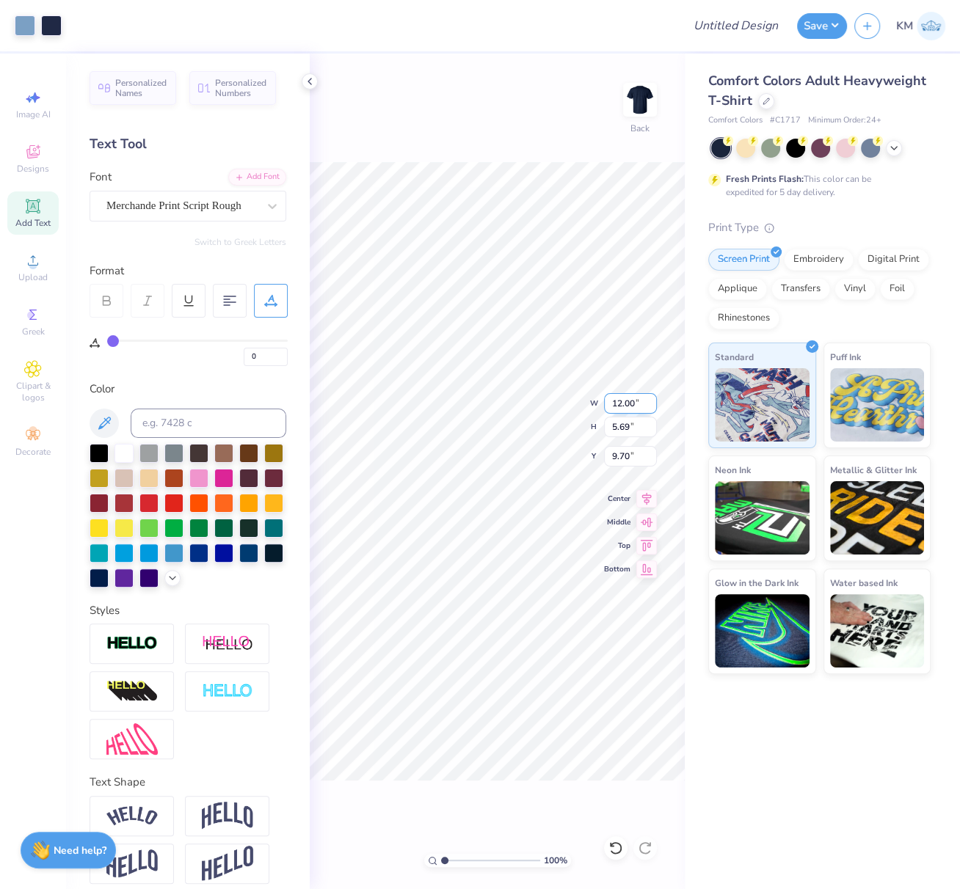
drag, startPoint x: 613, startPoint y: 400, endPoint x: 643, endPoint y: 404, distance: 31.1
click at [643, 404] on input "12.00" at bounding box center [630, 403] width 53 height 21
type input "10.00"
type input "4.74"
type input "10.17"
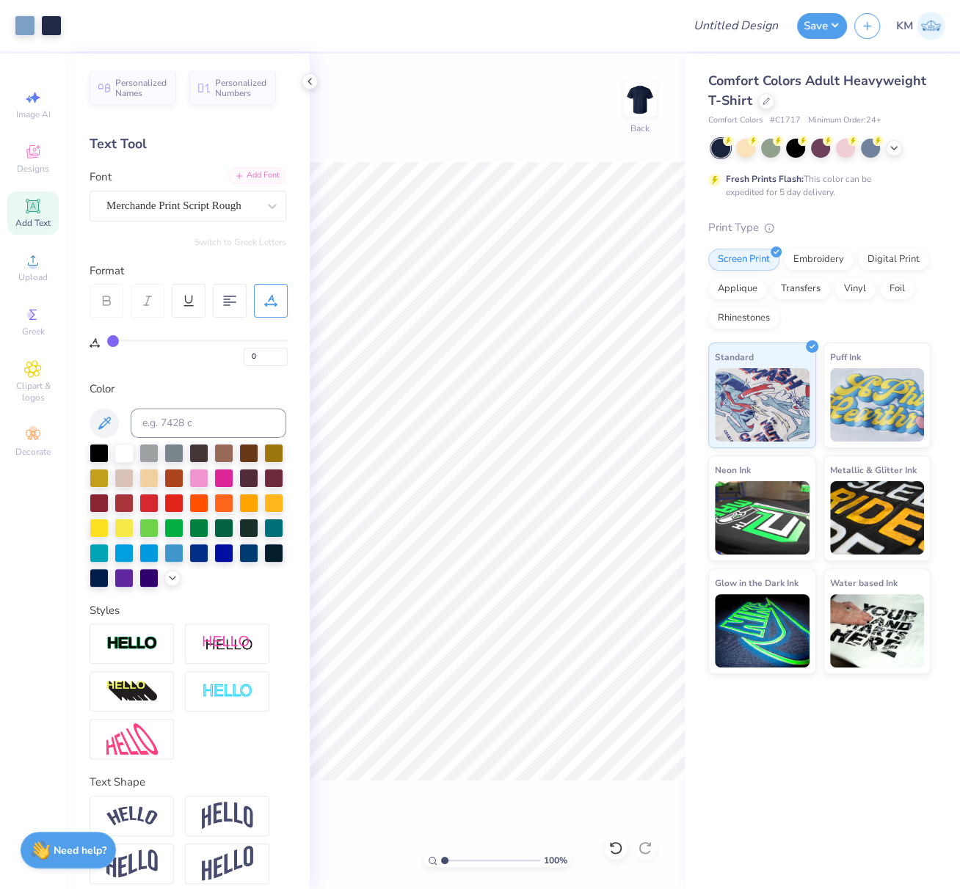
click at [37, 216] on div "Add Text" at bounding box center [32, 212] width 51 height 43
click at [254, 173] on div "Add Font" at bounding box center [257, 175] width 58 height 17
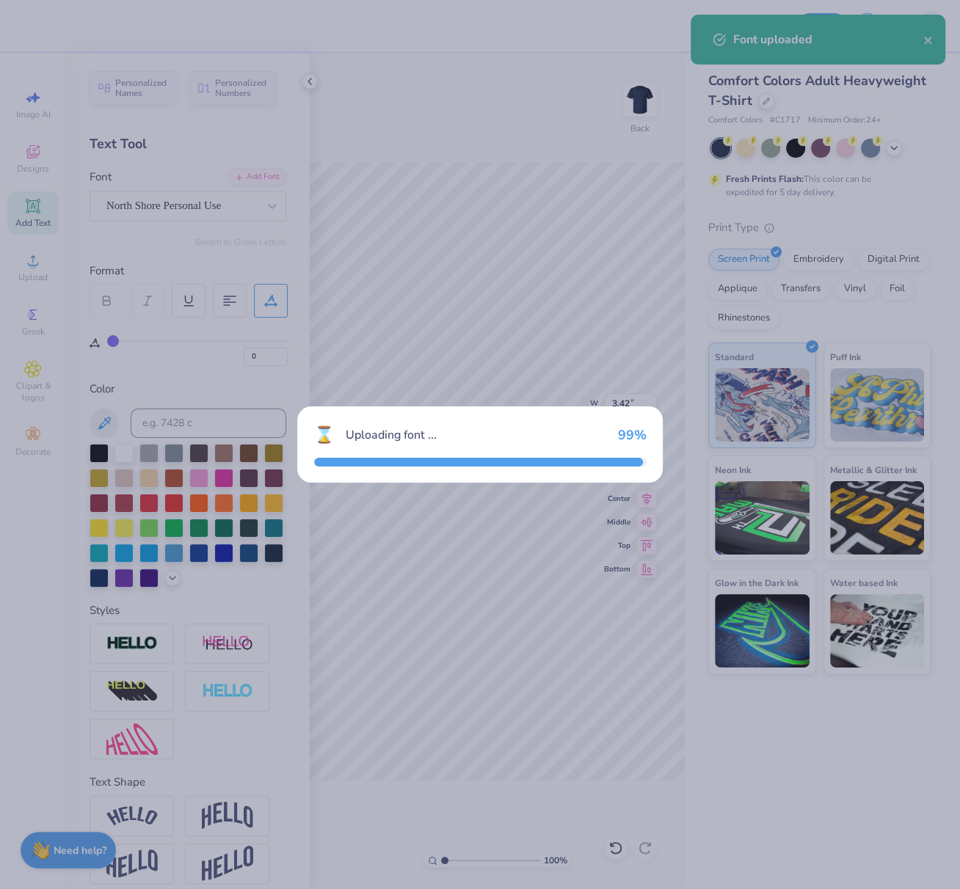
type input "3.42"
type input "1.32"
type input "11.84"
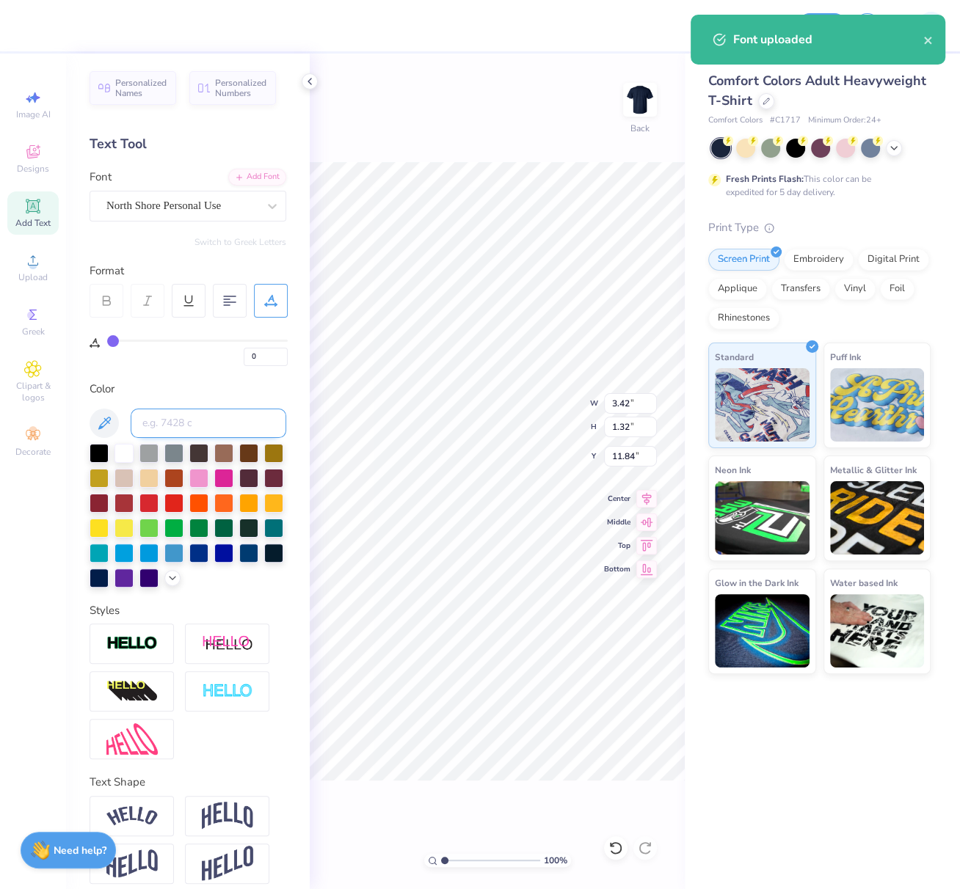
click at [153, 412] on input at bounding box center [209, 423] width 156 height 29
type input "645"
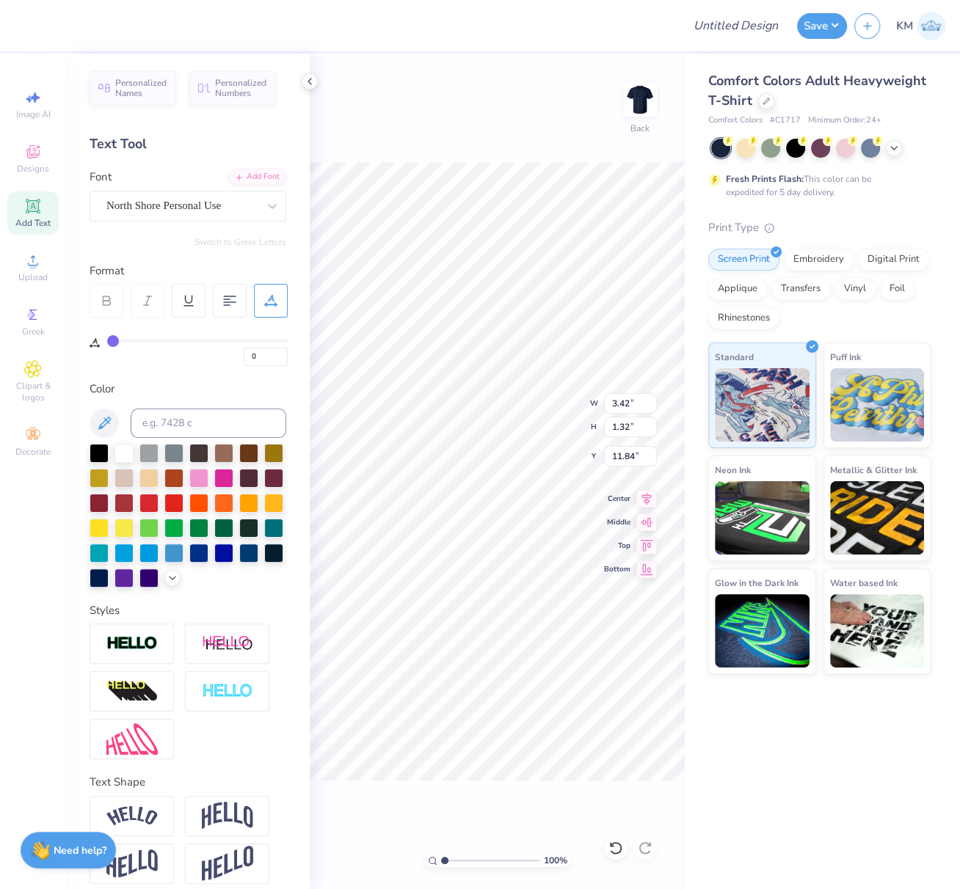
scroll to position [12, 4]
type textarea "PHI KAPPA PSI"
drag, startPoint x: 232, startPoint y: 827, endPoint x: 302, endPoint y: 830, distance: 70.5
click at [232, 827] on img at bounding box center [227, 816] width 51 height 28
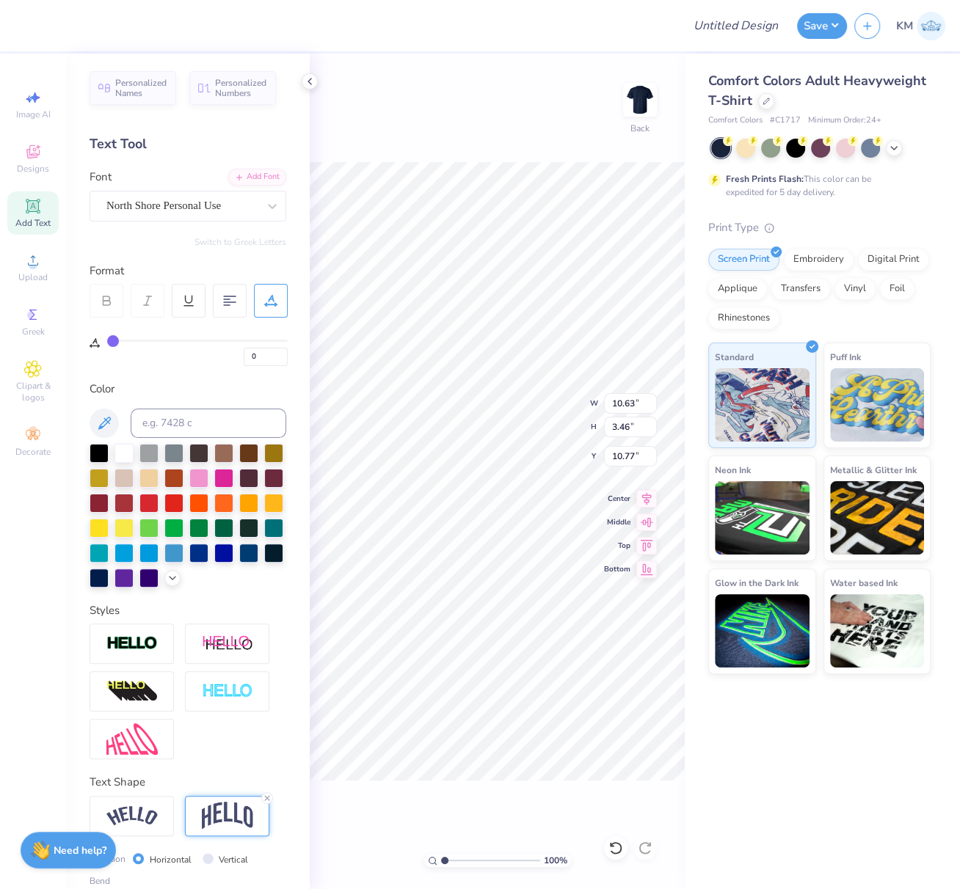
type input "3.46"
type input "10.77"
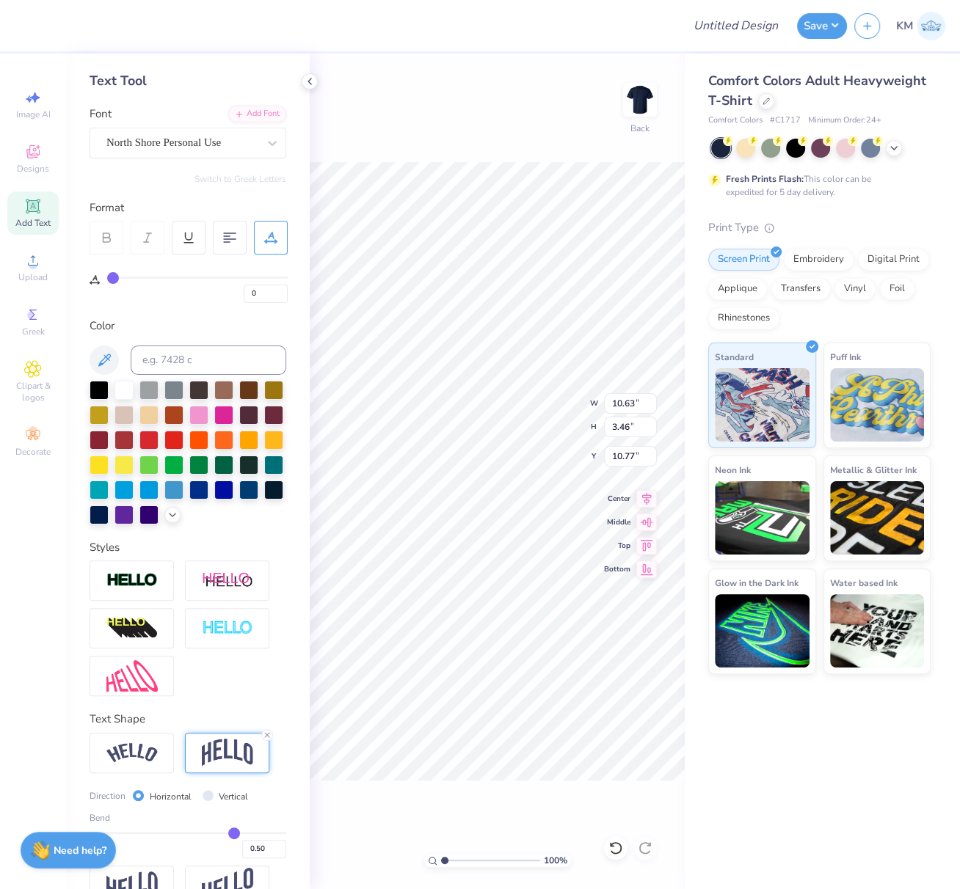
scroll to position [120, 0]
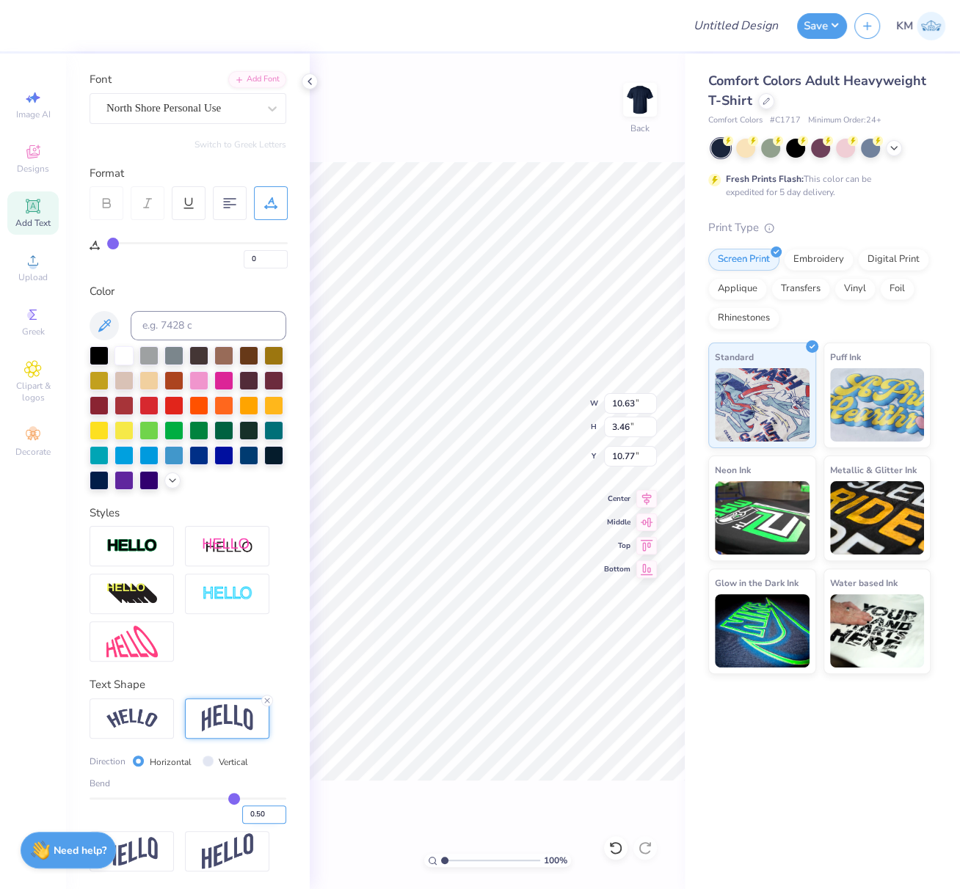
drag, startPoint x: 247, startPoint y: 818, endPoint x: 271, endPoint y: 817, distance: 23.5
click at [274, 823] on div "Personalized Names Personalized Numbers Text Tool Add Font Font North Shore Per…" at bounding box center [188, 472] width 244 height 836
type input "0.30"
type input "0.3"
type input "2.55"
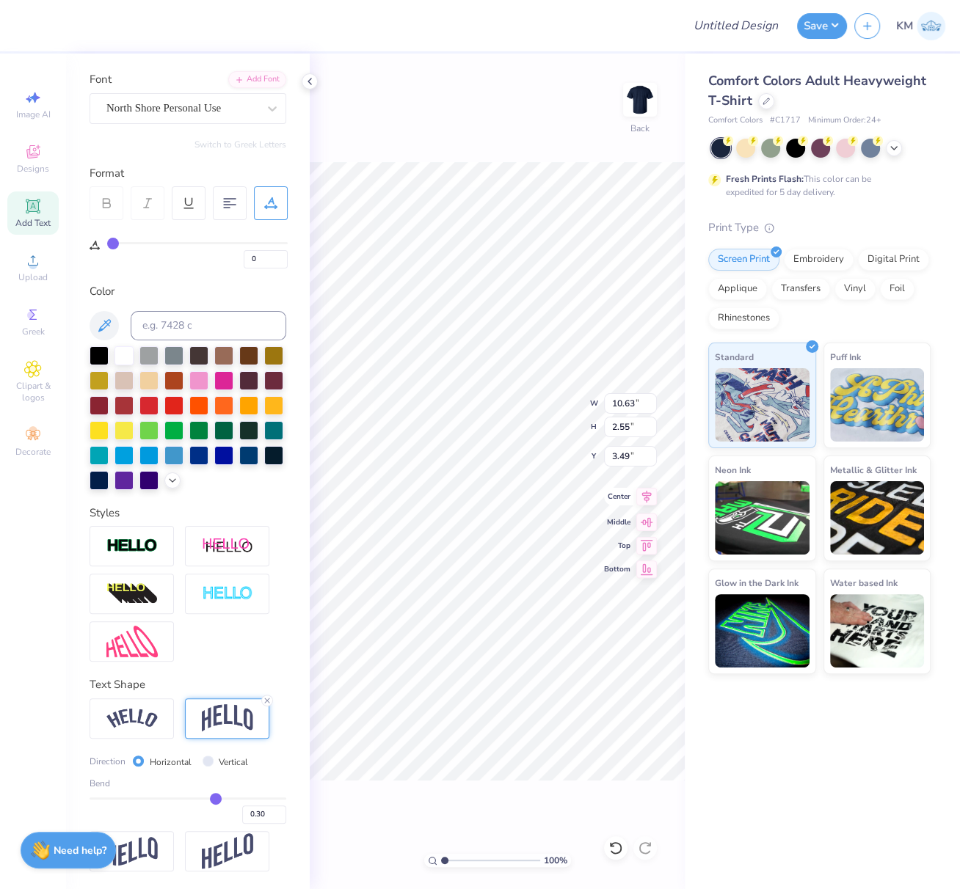
type input "4.51"
click at [648, 497] on icon at bounding box center [646, 497] width 21 height 18
click at [648, 498] on icon at bounding box center [647, 497] width 10 height 12
drag, startPoint x: 610, startPoint y: 401, endPoint x: 643, endPoint y: 408, distance: 34.4
click at [644, 404] on input "10.63" at bounding box center [630, 403] width 53 height 21
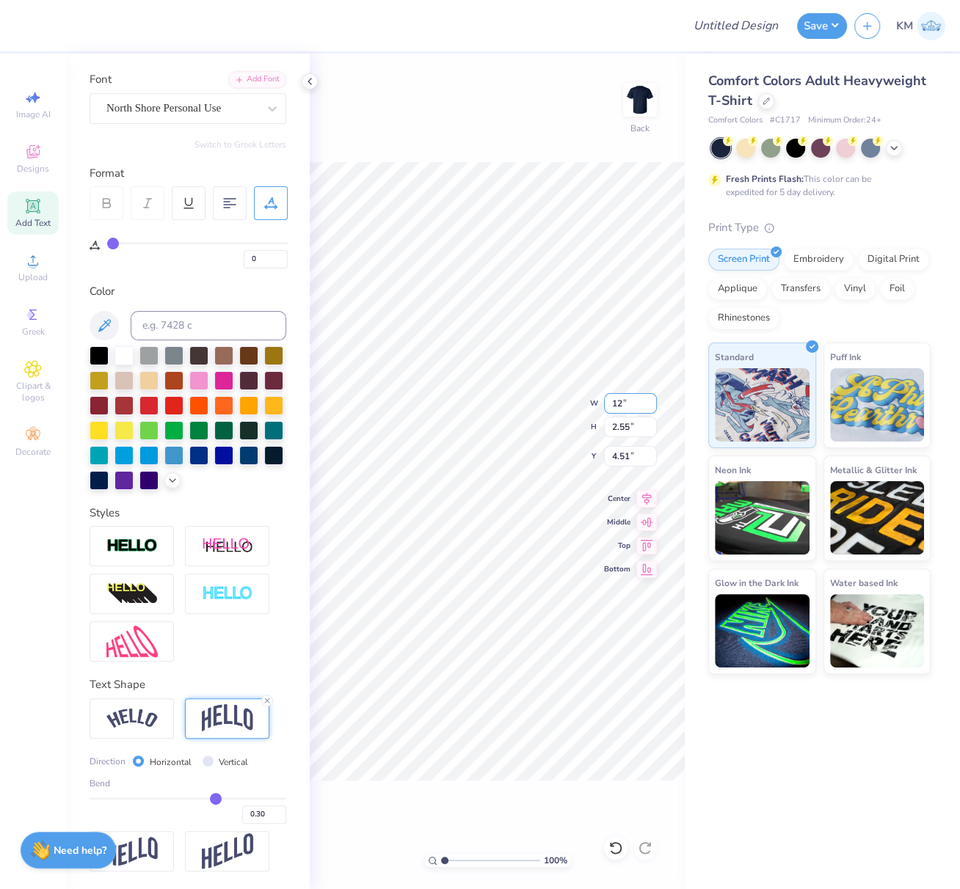
type input "12.00"
type input "2.88"
type input "4.35"
drag, startPoint x: 621, startPoint y: 403, endPoint x: 646, endPoint y: 403, distance: 24.9
click at [645, 403] on input "12.00" at bounding box center [630, 403] width 53 height 21
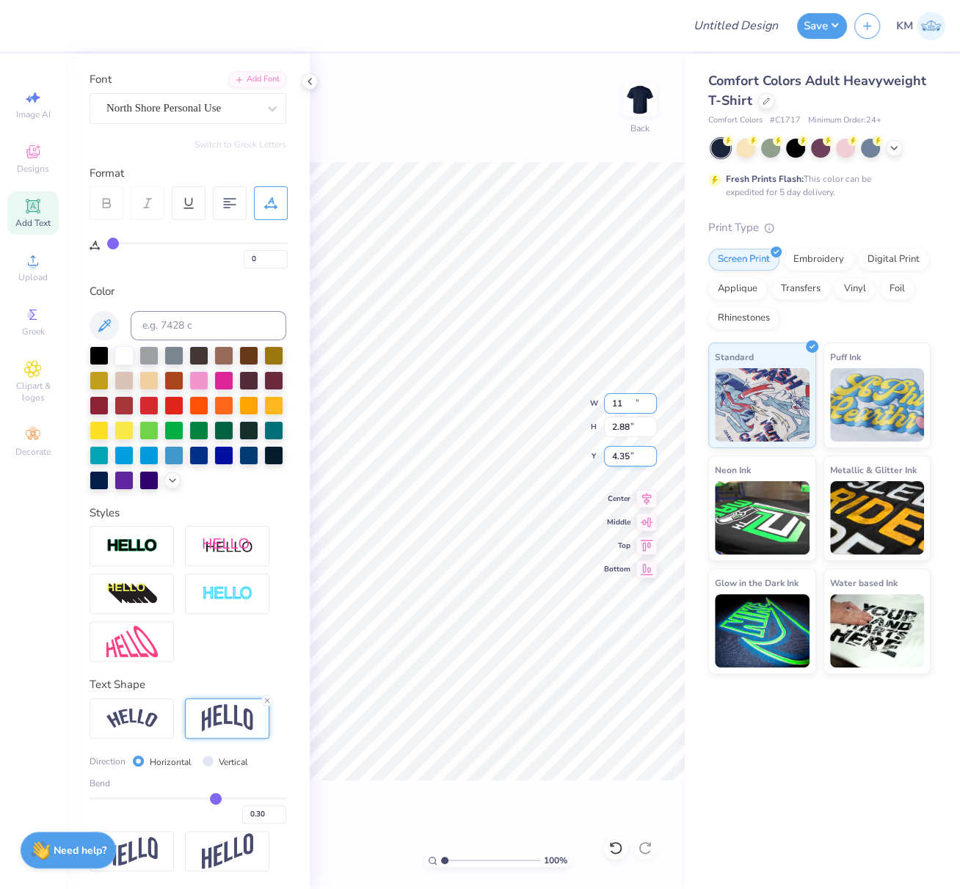
type input "11.00"
type input "2.64"
type input "4.47"
click at [645, 495] on icon at bounding box center [646, 497] width 21 height 18
type input "4.27"
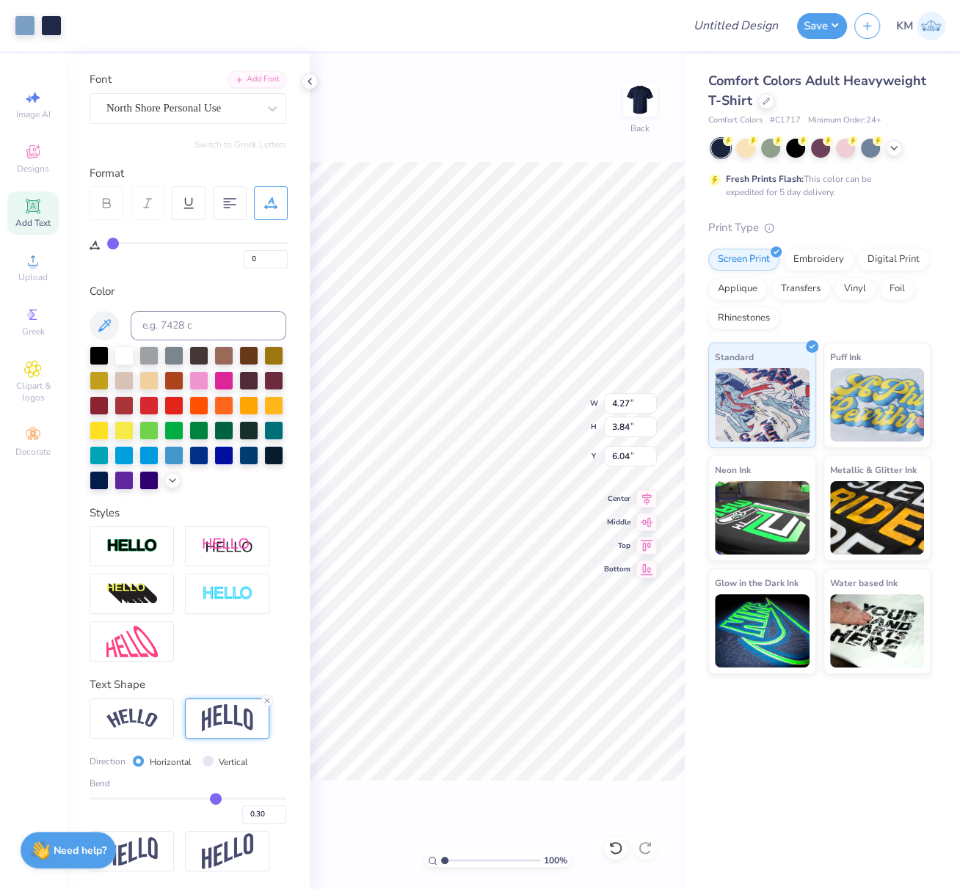
type input "3.84"
click at [647, 494] on icon at bounding box center [647, 497] width 10 height 12
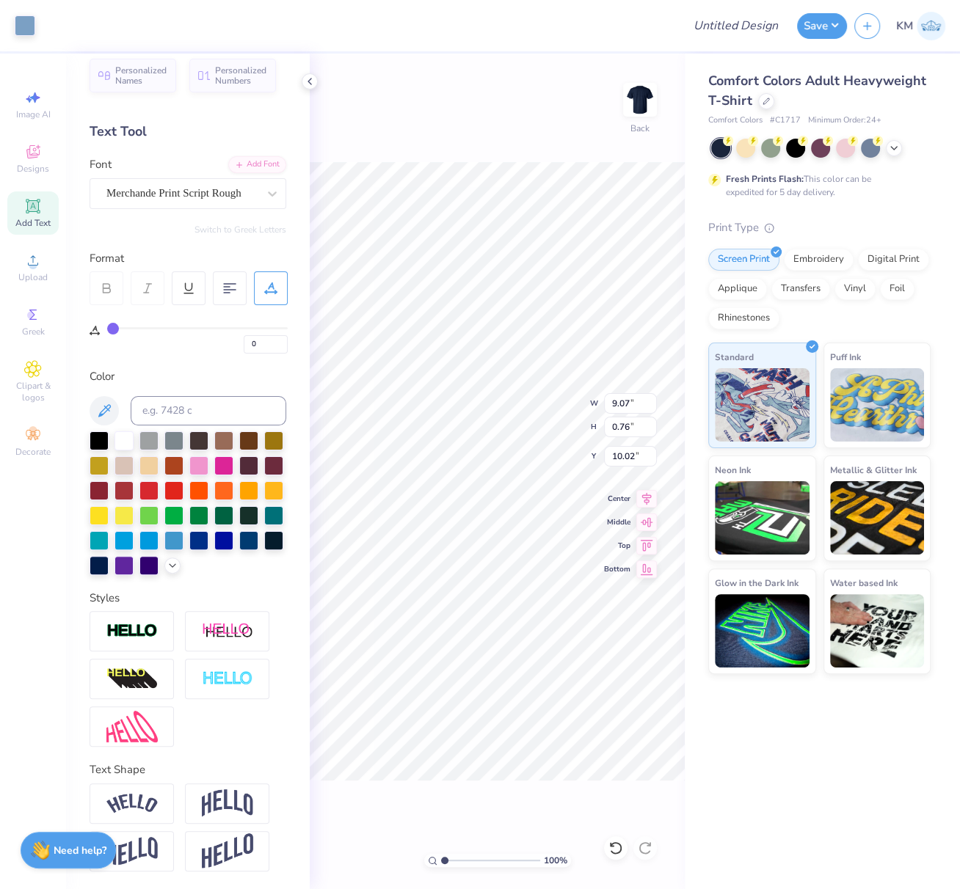
scroll to position [35, 0]
type input "11.00"
type input "6.41"
type input "4.47"
click at [522, 73] on div "100 % Back W 4.27 H 3.84 Y 6.09 Center Middle Top Bottom" at bounding box center [497, 472] width 375 height 836
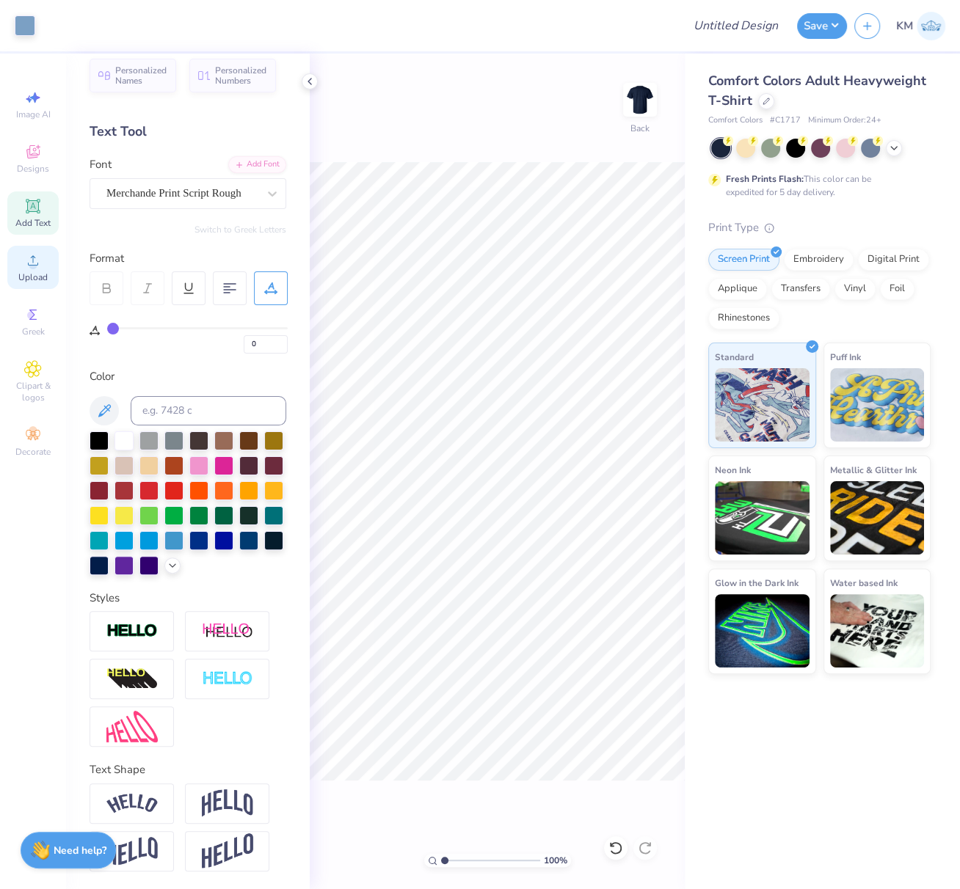
click at [27, 266] on icon at bounding box center [33, 261] width 18 height 18
click at [42, 277] on span "Upload" at bounding box center [32, 277] width 29 height 12
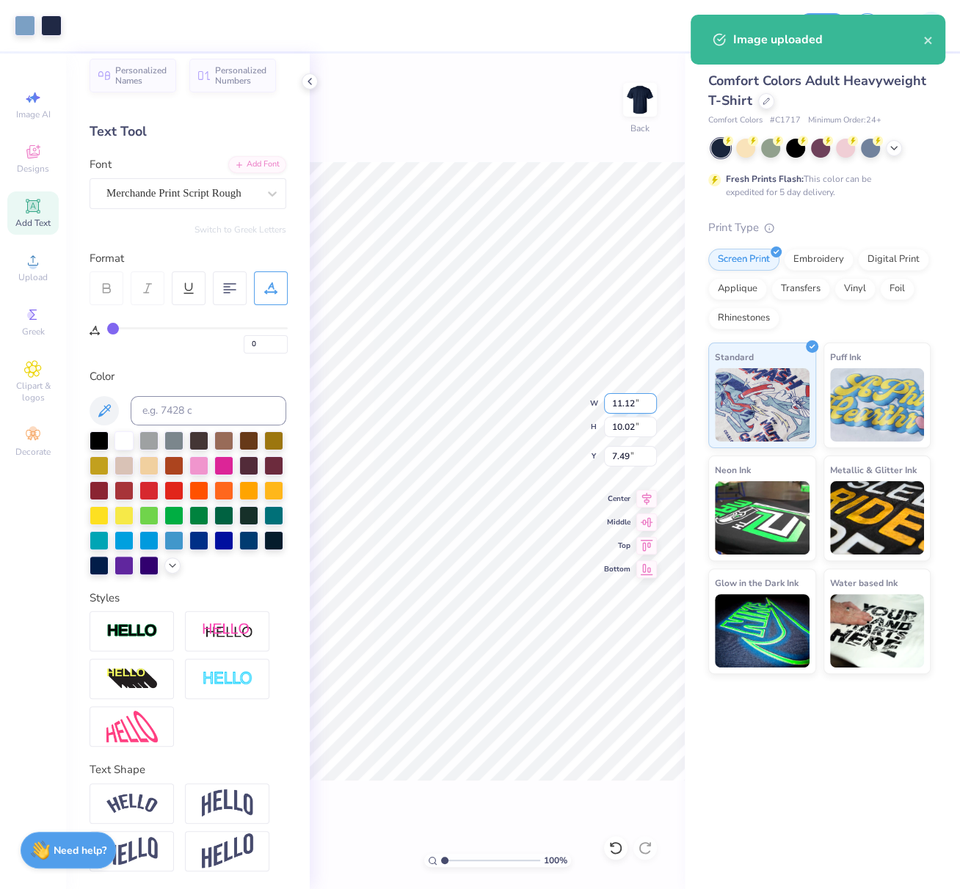
drag, startPoint x: 611, startPoint y: 405, endPoint x: 636, endPoint y: 406, distance: 25.0
click at [634, 404] on input "11.12" at bounding box center [630, 403] width 53 height 21
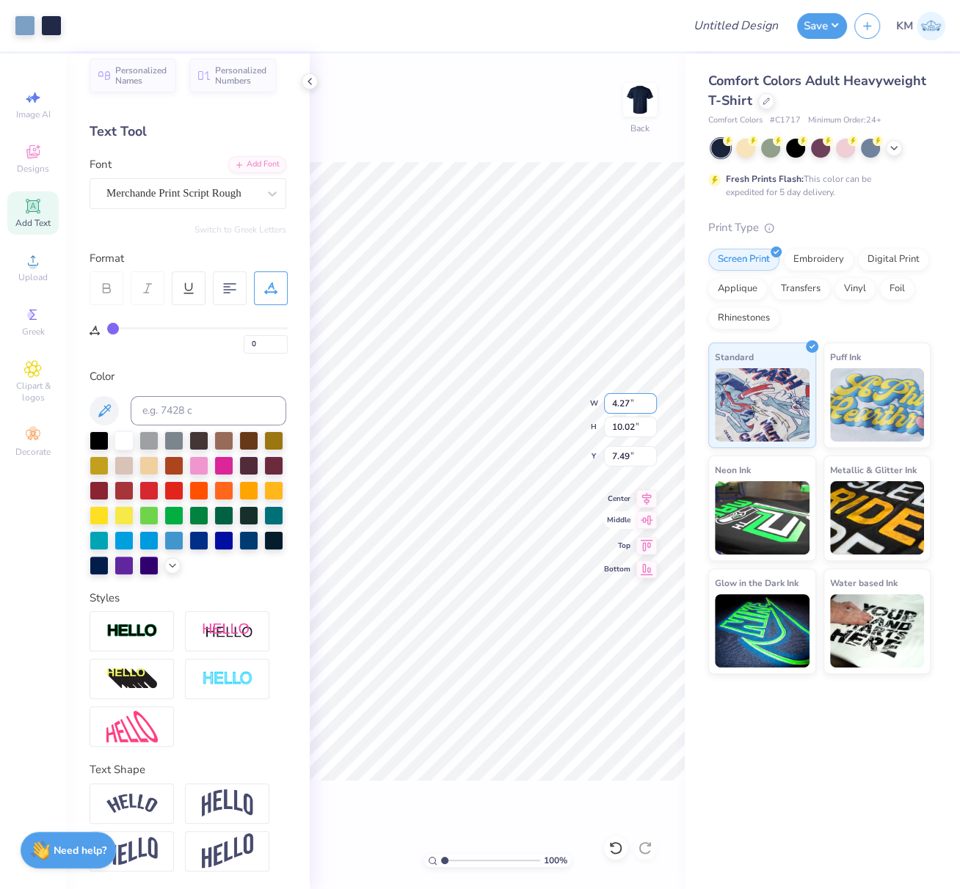
type input "4.27"
type input "3.85"
type input "6.09"
click at [645, 500] on div "100 % Back" at bounding box center [497, 472] width 375 height 836
click at [648, 494] on icon at bounding box center [647, 497] width 10 height 12
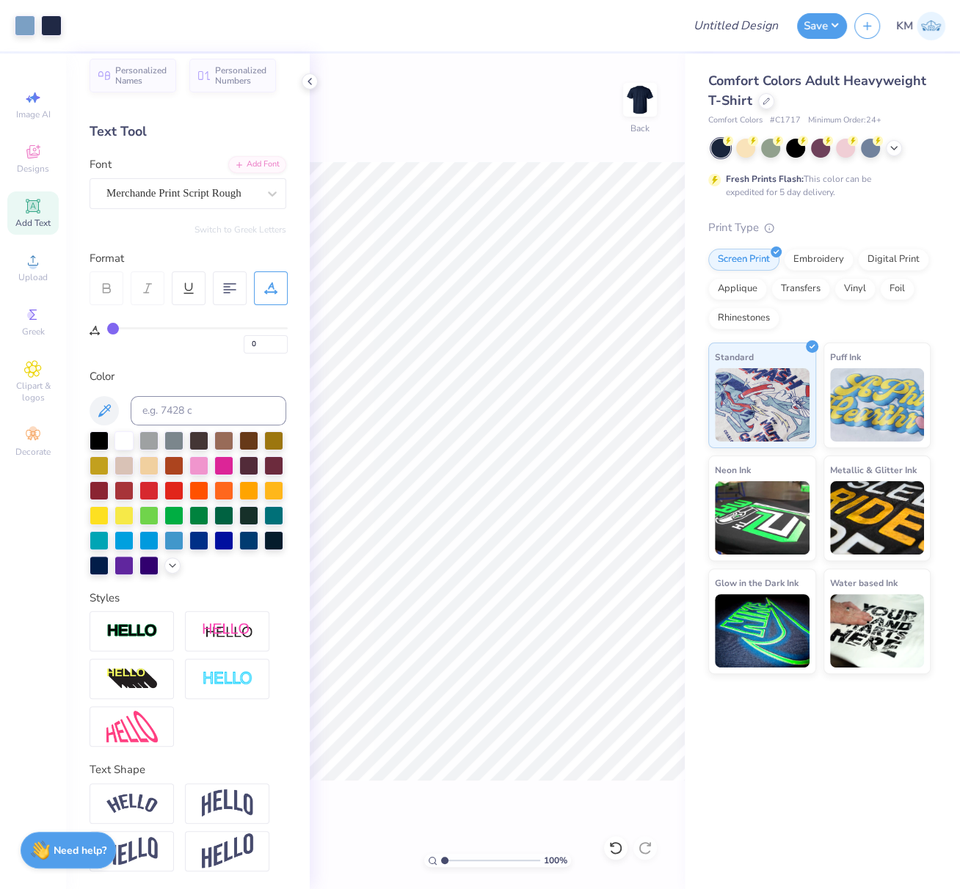
click at [454, 861] on input "range" at bounding box center [490, 860] width 99 height 13
click at [454, 860] on input "range" at bounding box center [490, 860] width 99 height 13
click at [434, 860] on div "206 %" at bounding box center [497, 860] width 147 height 13
click at [432, 859] on div "206 %" at bounding box center [497, 860] width 147 height 13
type input "1"
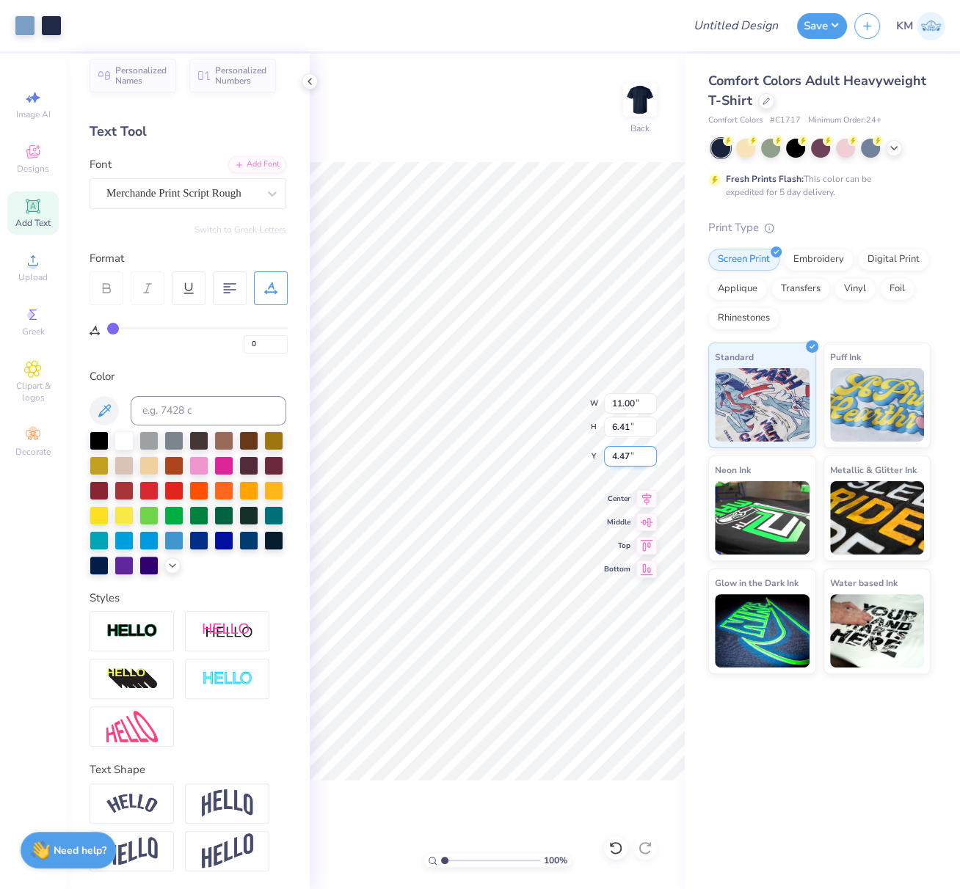
drag, startPoint x: 629, startPoint y: 456, endPoint x: 603, endPoint y: 453, distance: 25.8
click at [604, 453] on input "4.47" at bounding box center [630, 456] width 53 height 21
type input "3.00"
click at [647, 497] on icon at bounding box center [647, 497] width 10 height 12
click at [737, 25] on input "Design Title" at bounding box center [753, 25] width 72 height 29
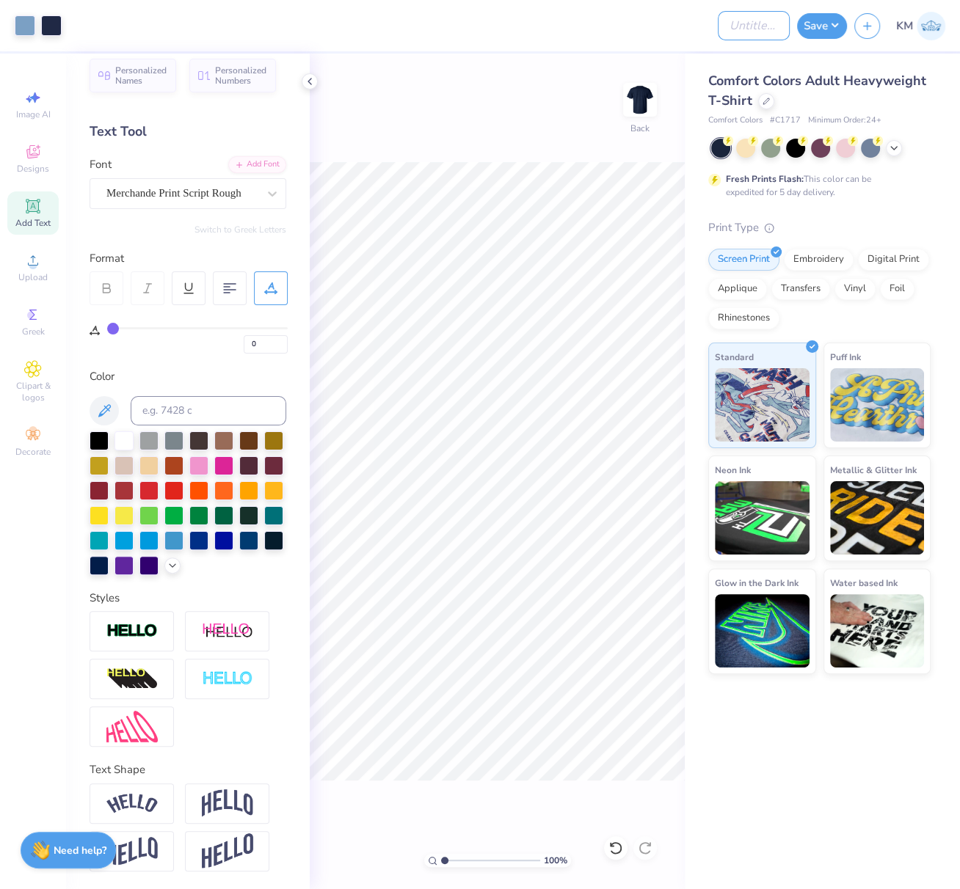
paste input "FPS239303"
type input "FPS239303"
click at [821, 27] on button "Save" at bounding box center [822, 24] width 50 height 26
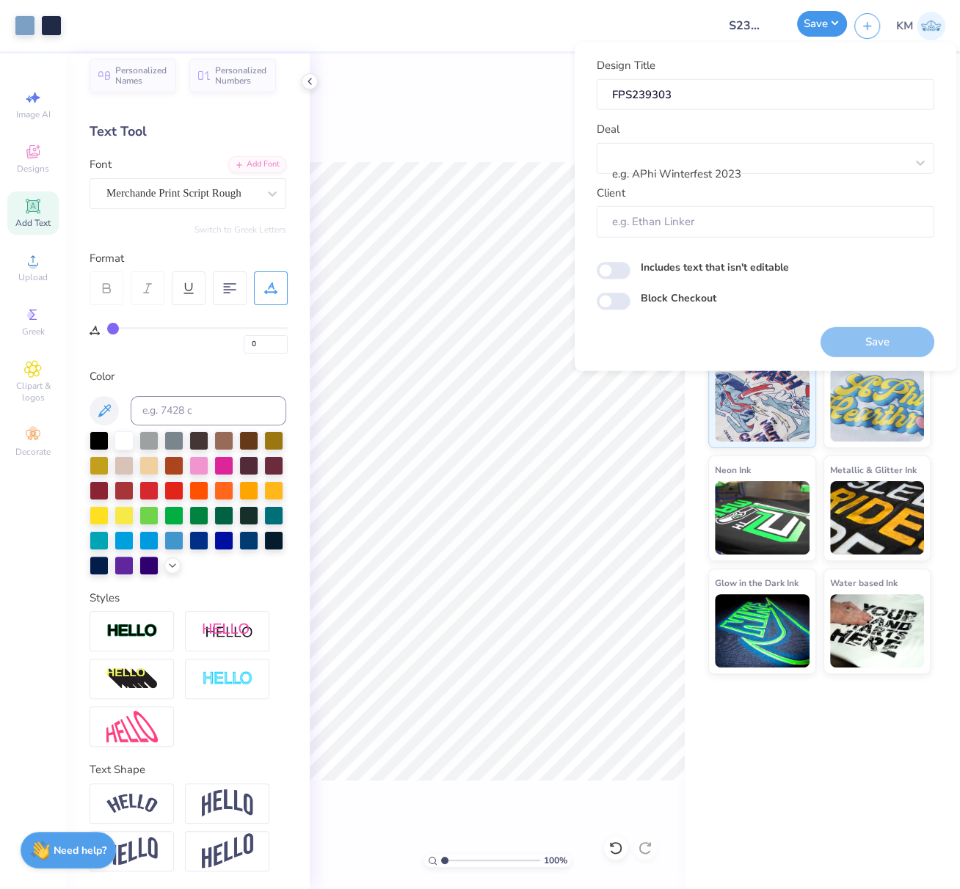
scroll to position [0, 0]
click at [745, 155] on div at bounding box center [759, 155] width 292 height 20
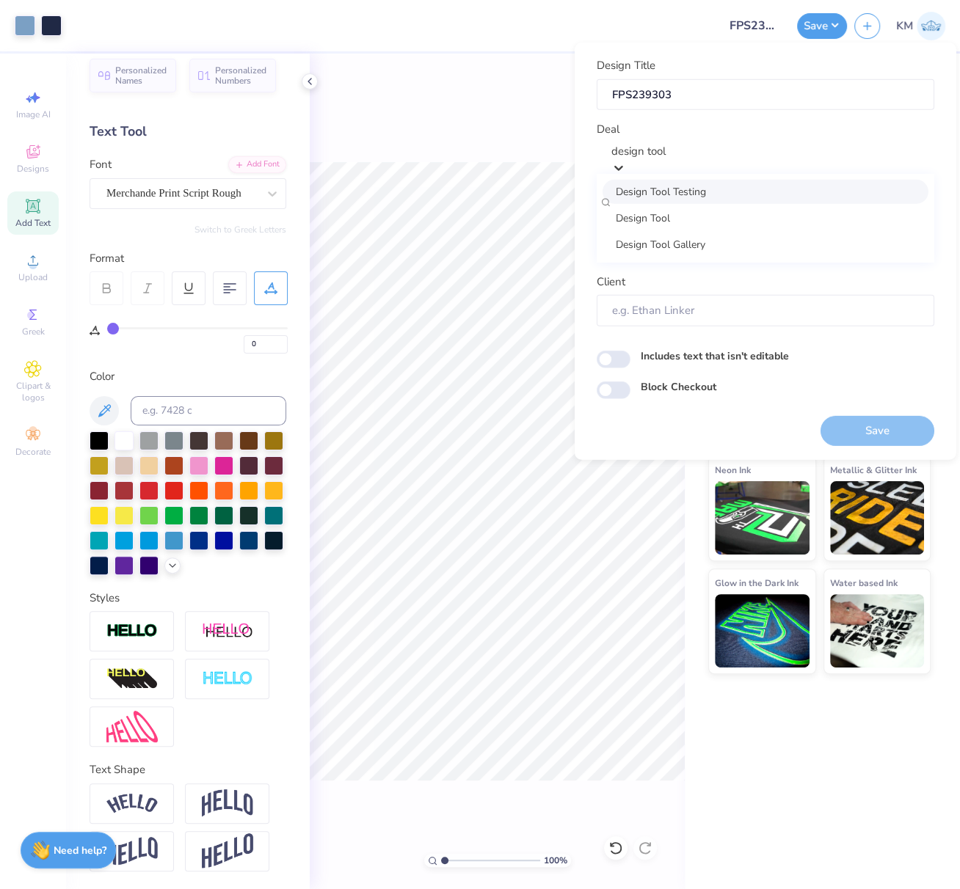
click at [739, 195] on div "Design Tool Testing" at bounding box center [765, 191] width 326 height 24
type input "design tool"
type input "Virajita Sharma"
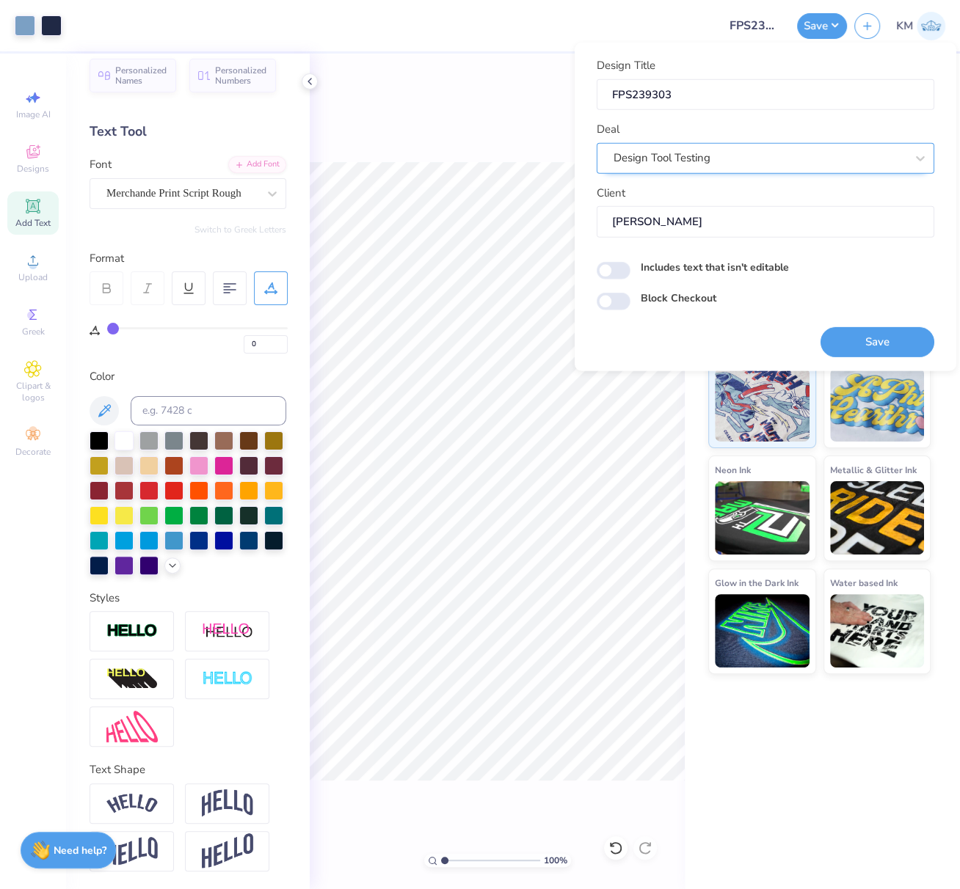
click at [898, 160] on div "Design Tool Testing" at bounding box center [759, 158] width 295 height 23
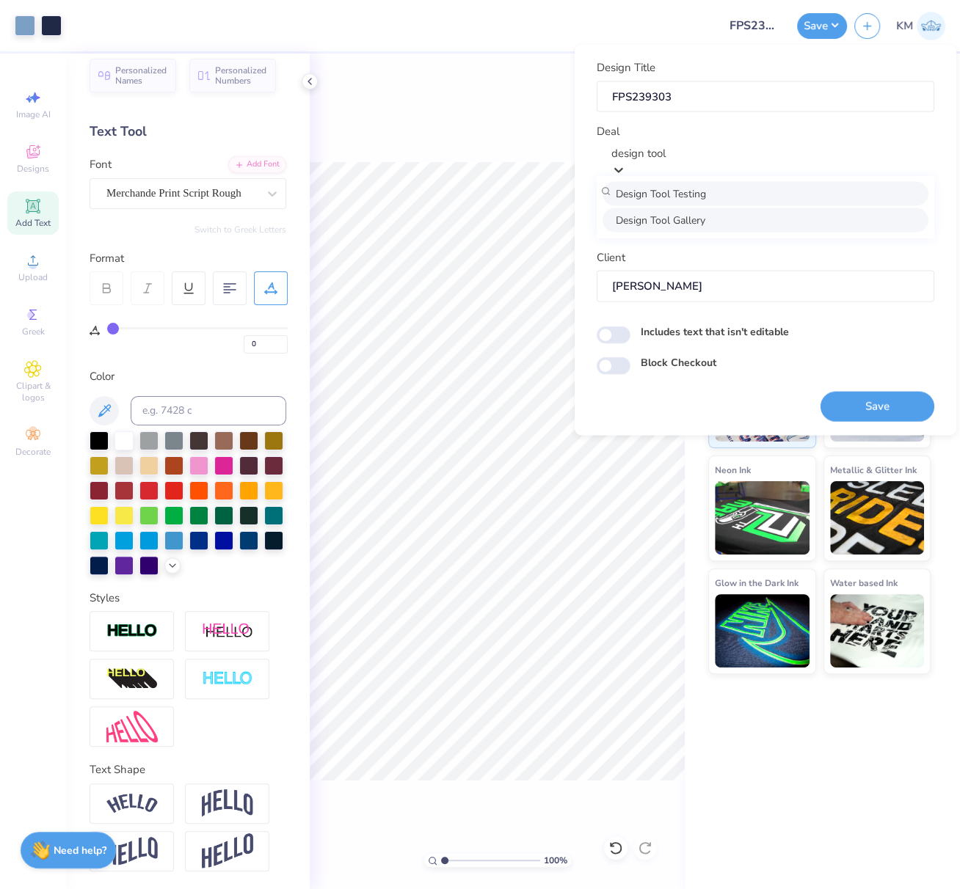
click at [706, 227] on div "Design Tool Gallery" at bounding box center [765, 220] width 326 height 24
type input "design tool"
type input "Design Tool Gallery User"
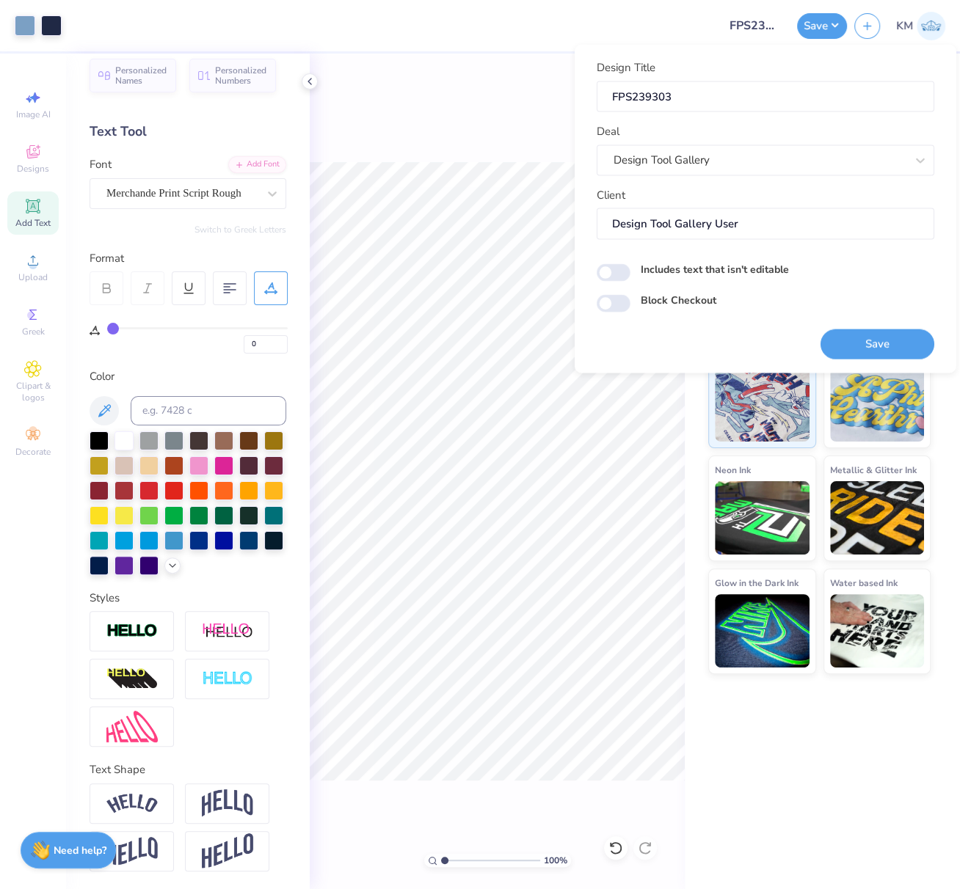
click at [882, 353] on button "Save" at bounding box center [877, 344] width 114 height 30
drag, startPoint x: 728, startPoint y: 25, endPoint x: 783, endPoint y: 21, distance: 55.2
click at [781, 21] on input "FPS239303" at bounding box center [753, 25] width 72 height 29
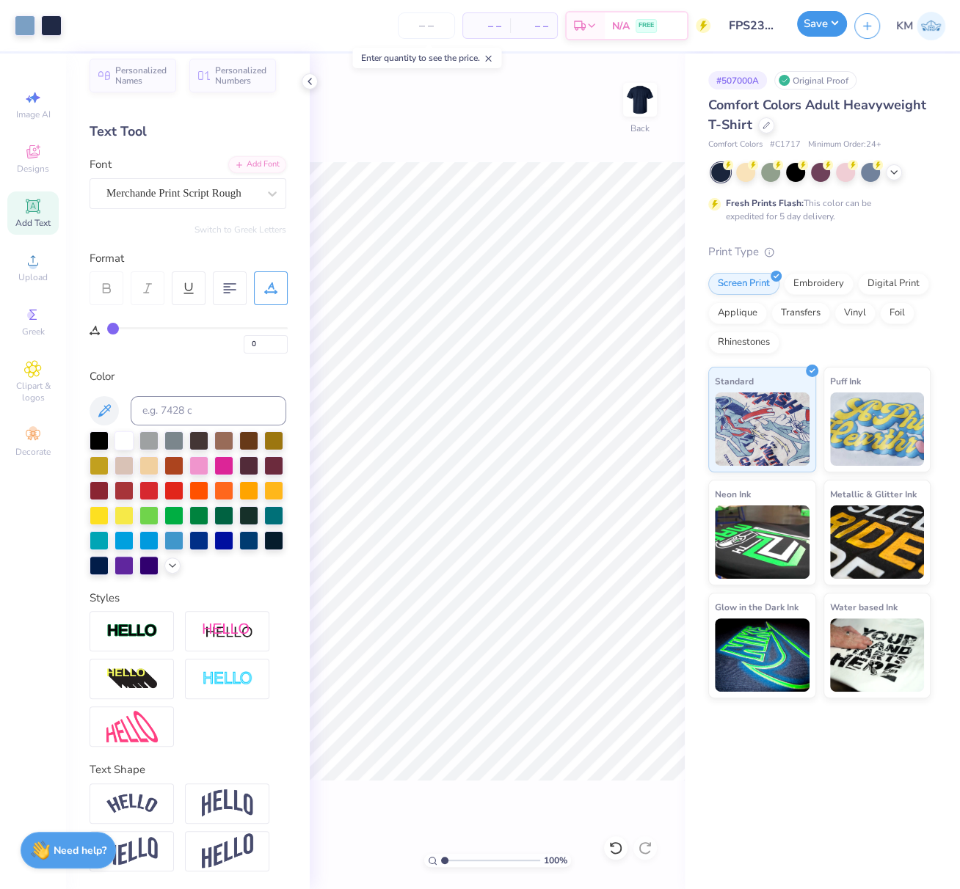
click at [835, 23] on button "Save" at bounding box center [822, 24] width 50 height 26
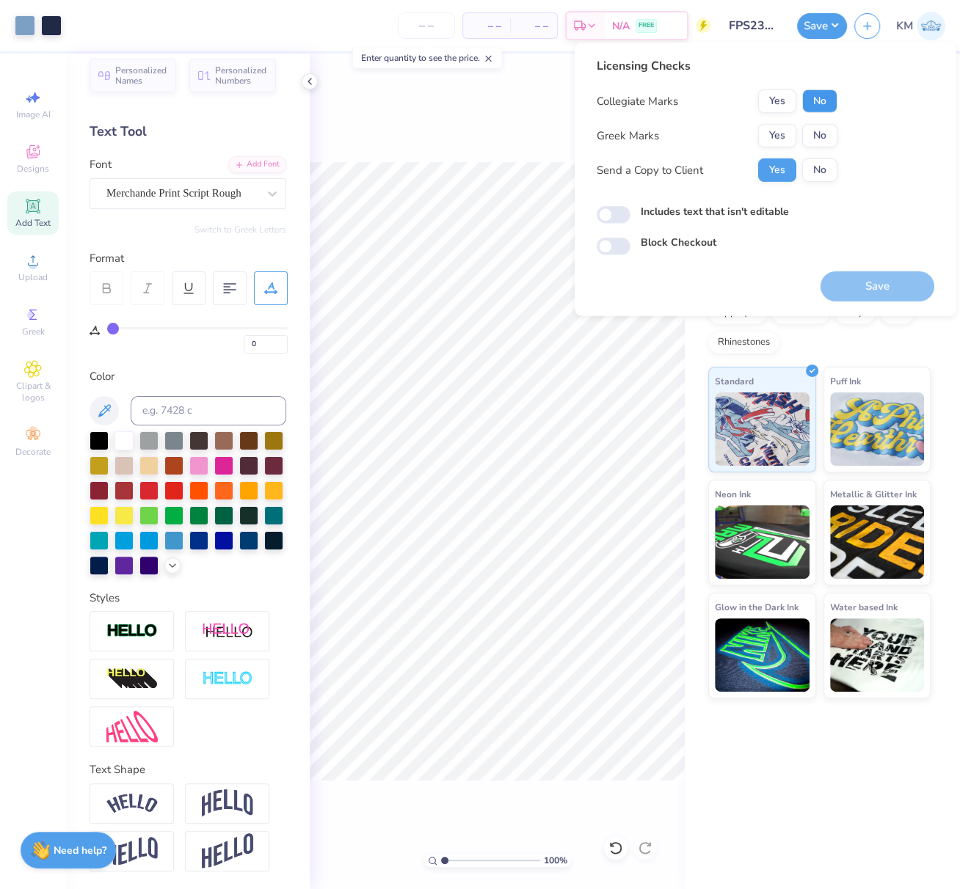
click at [824, 99] on button "No" at bounding box center [819, 100] width 35 height 23
click at [778, 126] on button "Yes" at bounding box center [777, 135] width 38 height 23
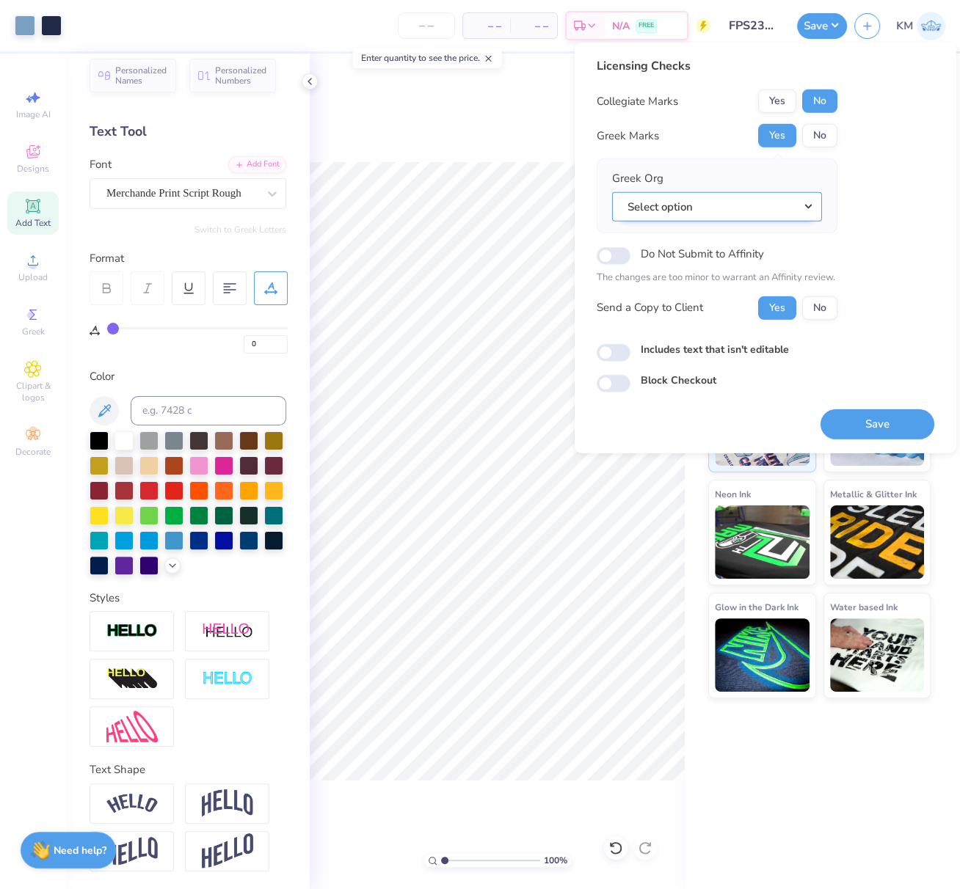
click at [809, 205] on button "Select option" at bounding box center [717, 206] width 210 height 30
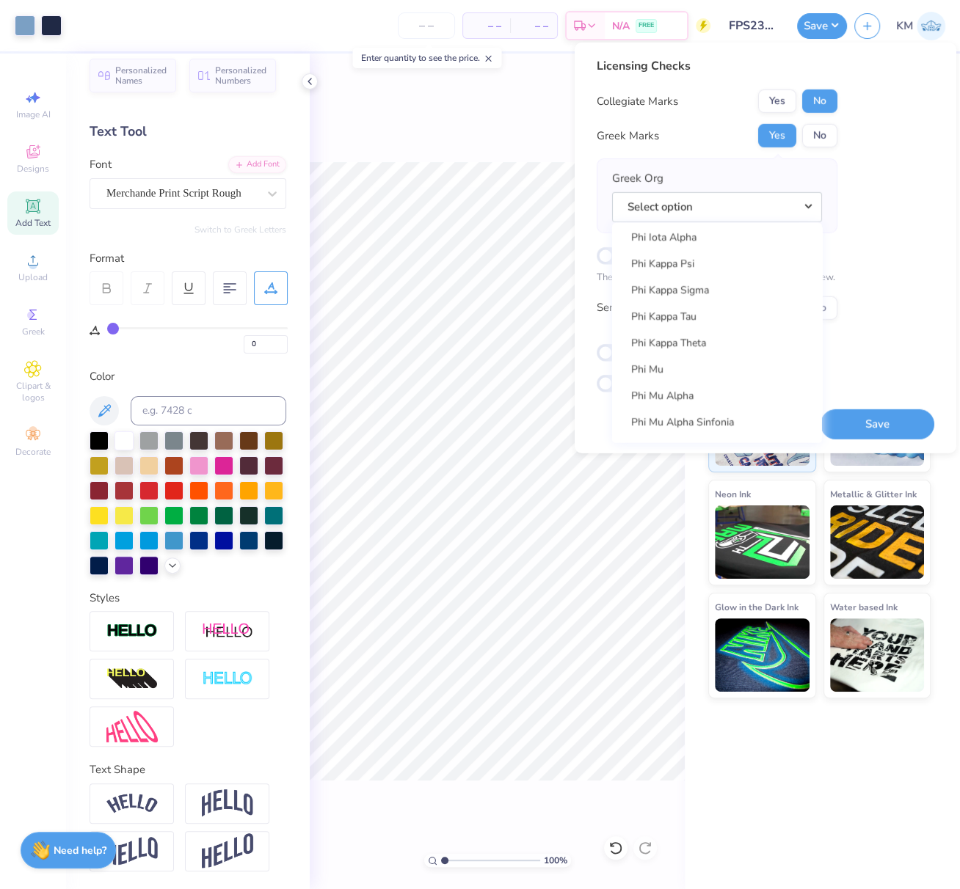
scroll to position [7821, 0]
click at [721, 260] on link "Phi Kappa Psi" at bounding box center [717, 263] width 198 height 24
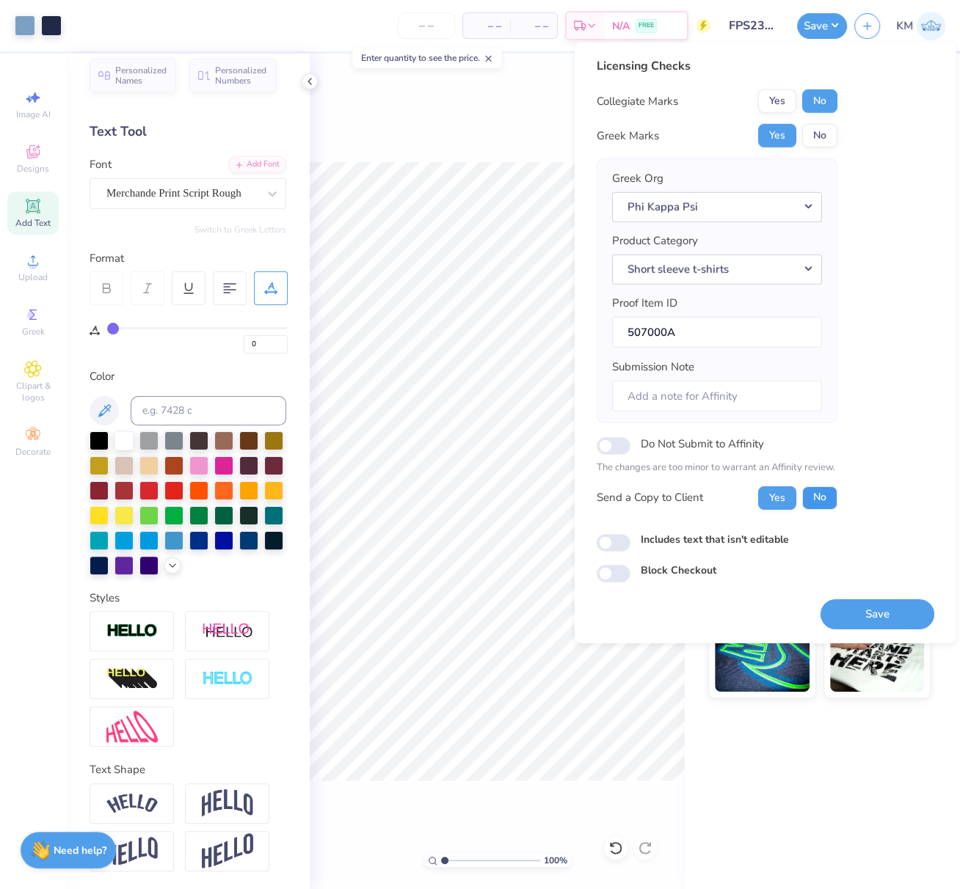
click at [814, 492] on button "No" at bounding box center [819, 497] width 35 height 23
drag, startPoint x: 872, startPoint y: 613, endPoint x: 313, endPoint y: 1, distance: 829.2
click at [872, 613] on button "Save" at bounding box center [877, 614] width 114 height 30
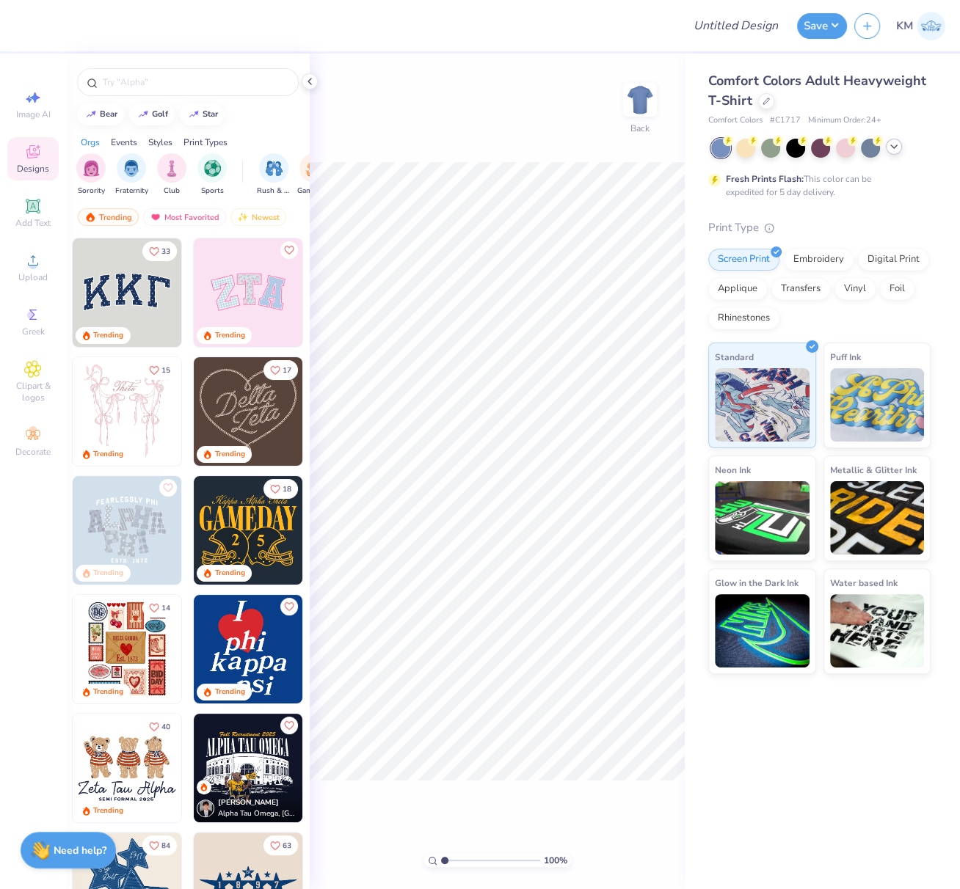
click at [893, 147] on polyline at bounding box center [894, 146] width 6 height 3
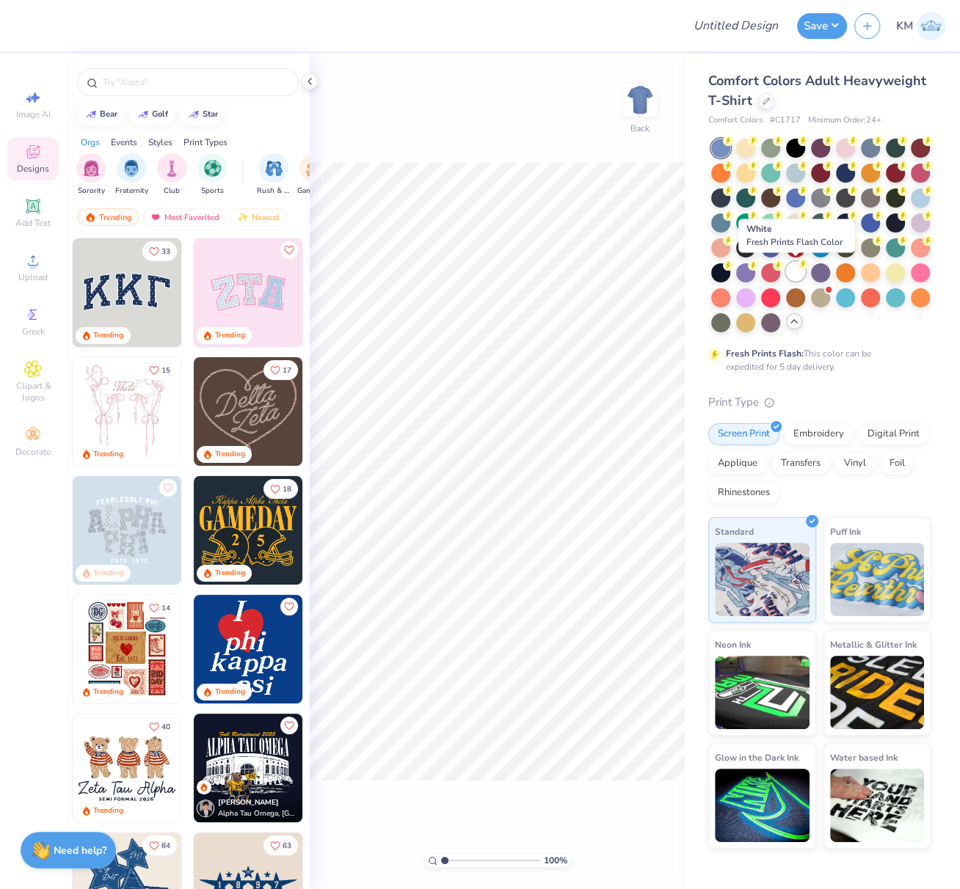
click at [797, 272] on div at bounding box center [795, 271] width 19 height 19
click at [767, 99] on icon at bounding box center [766, 100] width 6 height 6
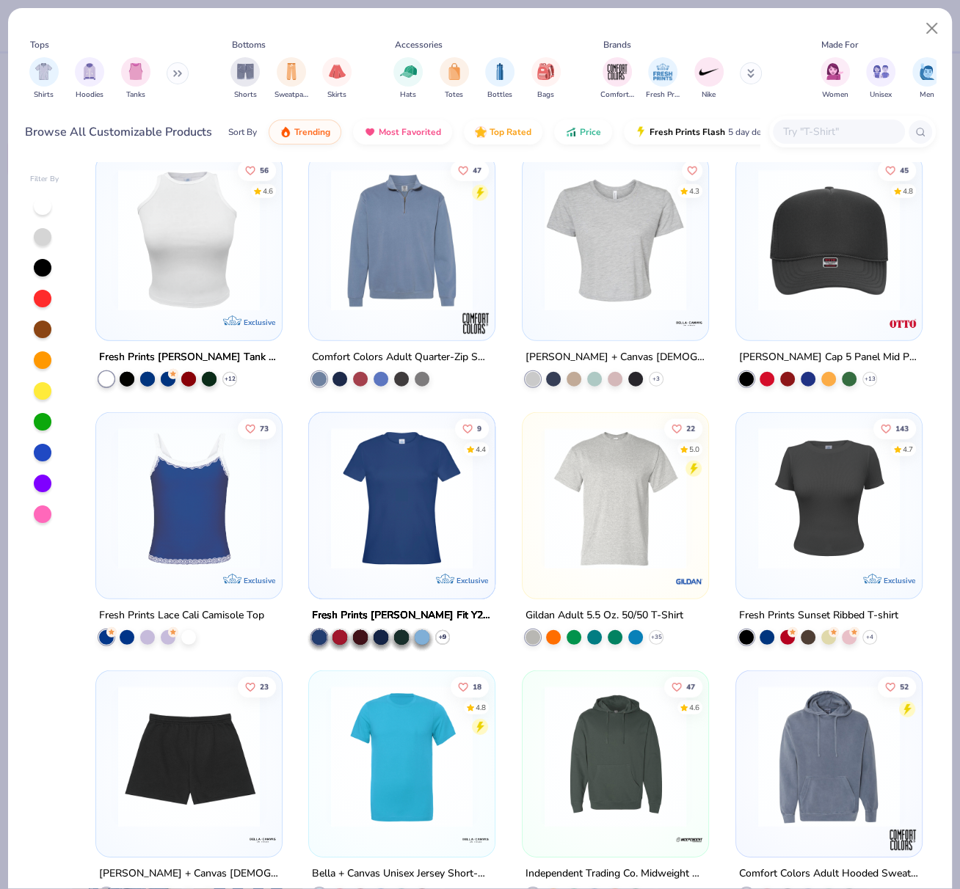
scroll to position [3113, 0]
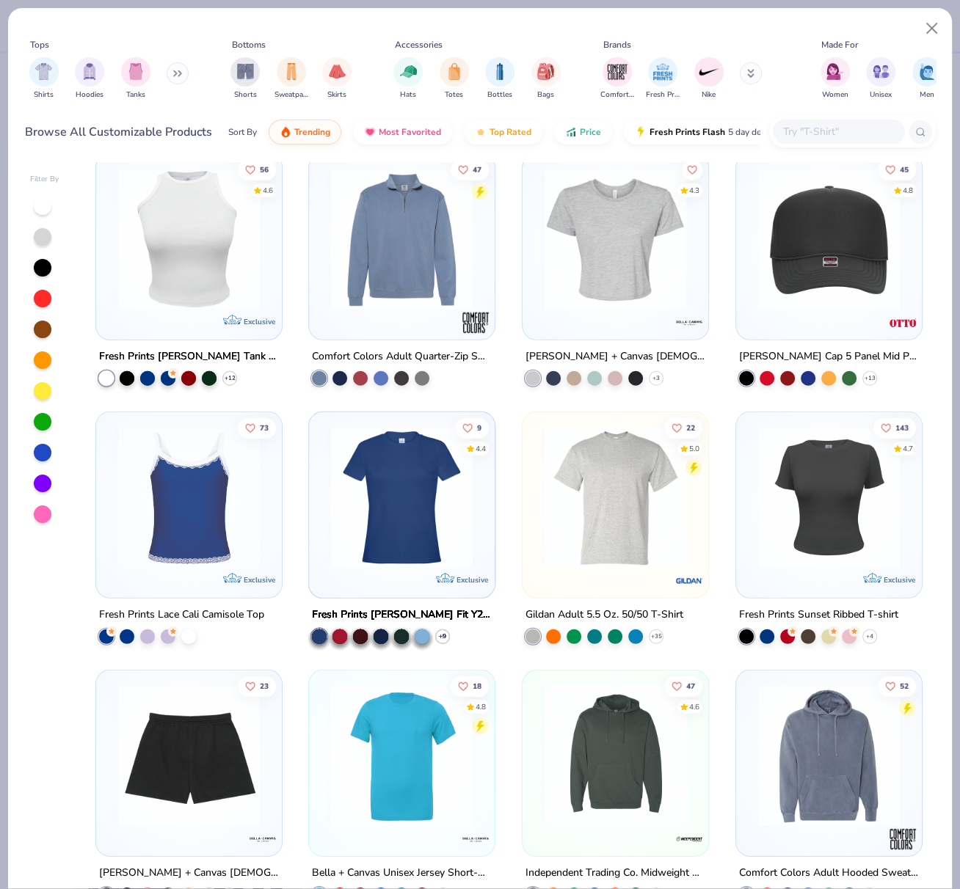
click at [373, 448] on img at bounding box center [402, 498] width 156 height 142
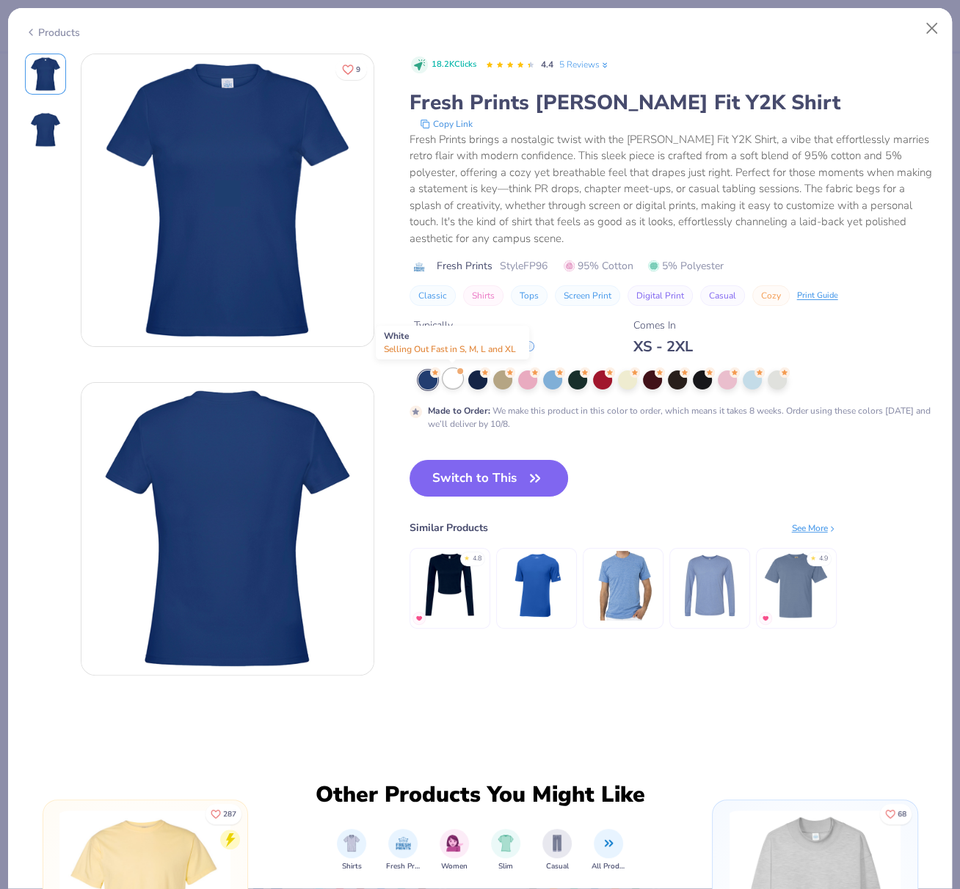
click at [451, 378] on div at bounding box center [452, 378] width 19 height 19
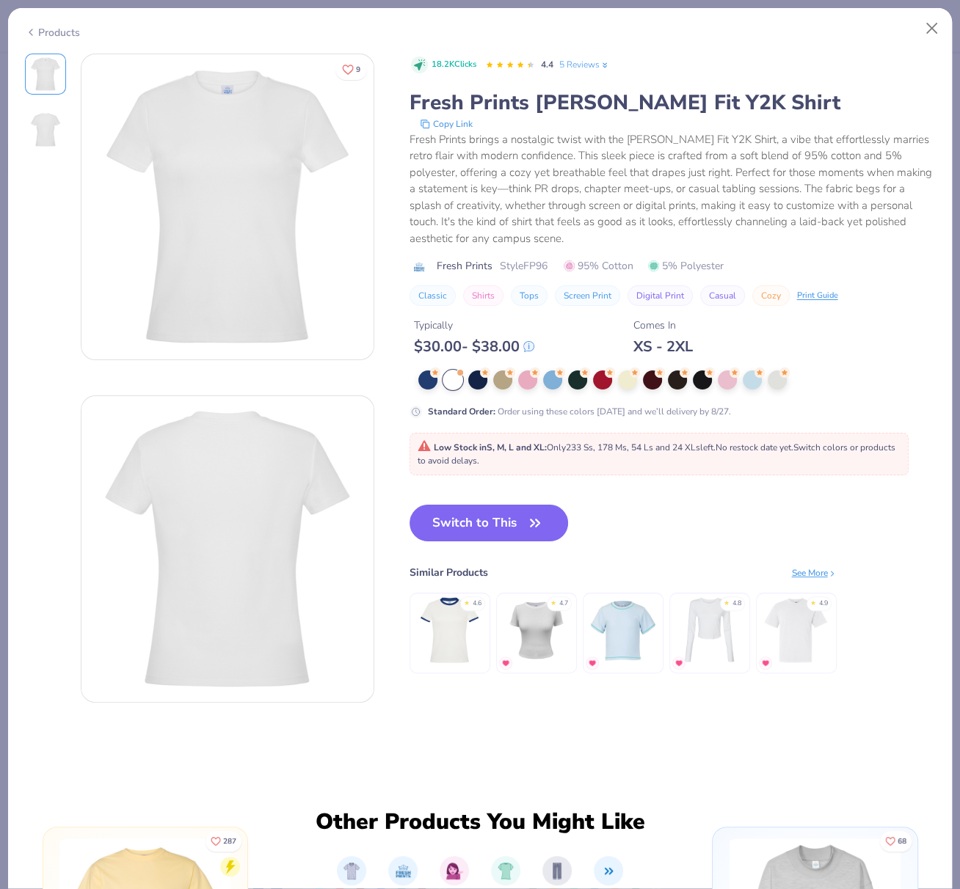
drag, startPoint x: 470, startPoint y: 522, endPoint x: 764, endPoint y: 4, distance: 595.3
click at [470, 522] on button "Switch to This" at bounding box center [488, 523] width 159 height 37
